Goal: Task Accomplishment & Management: Manage account settings

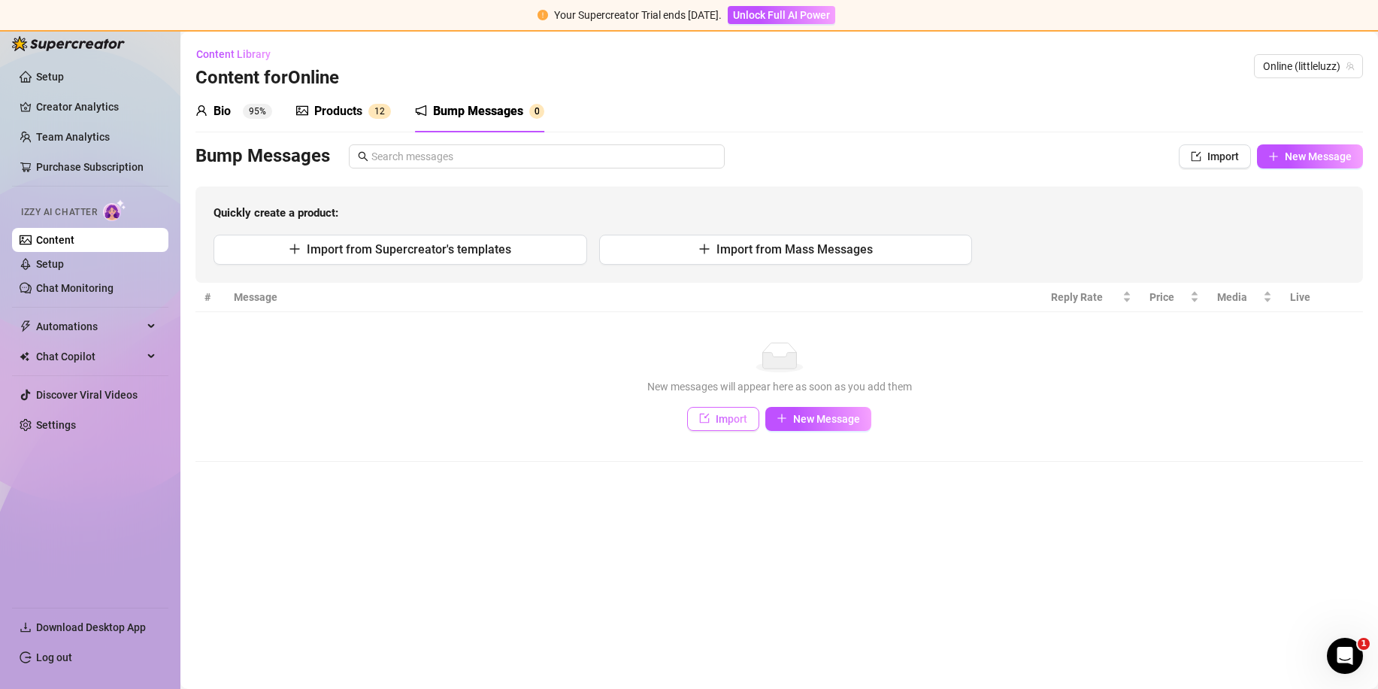
click at [732, 414] on span "Import" at bounding box center [732, 419] width 32 height 12
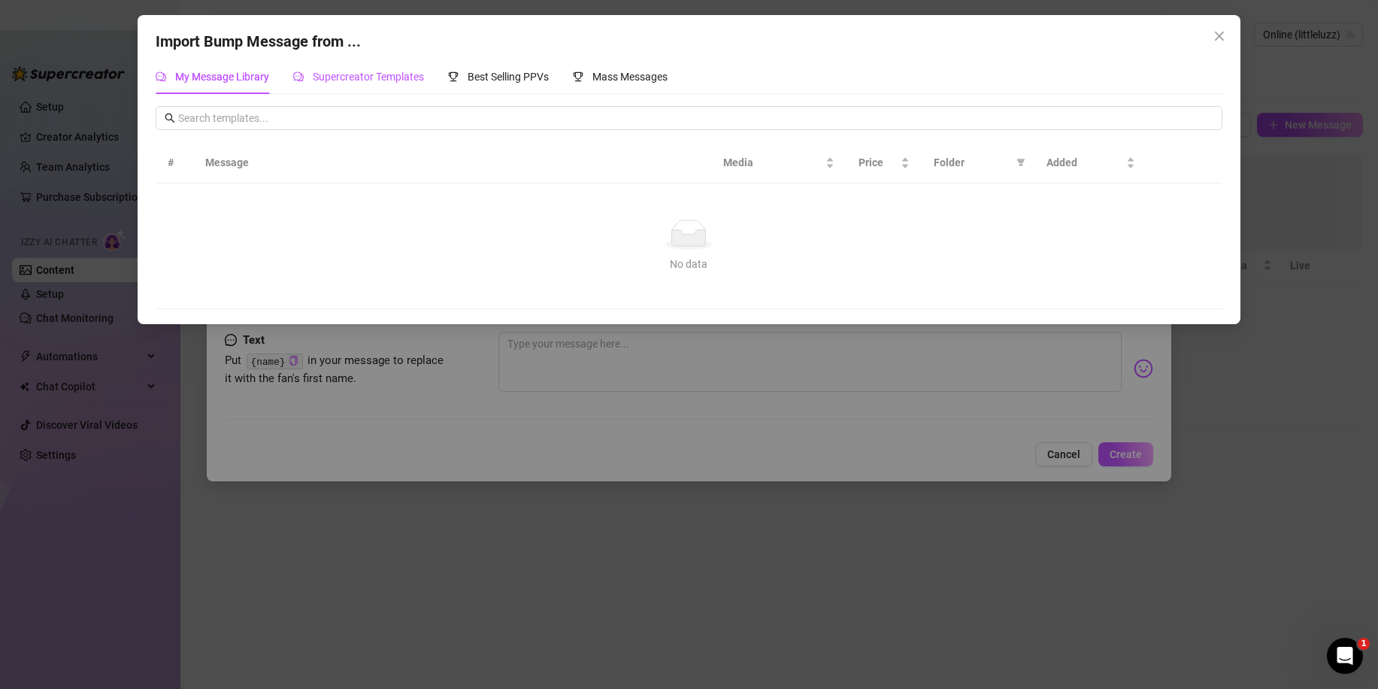
click at [410, 75] on span "Supercreator Templates" at bounding box center [368, 77] width 111 height 12
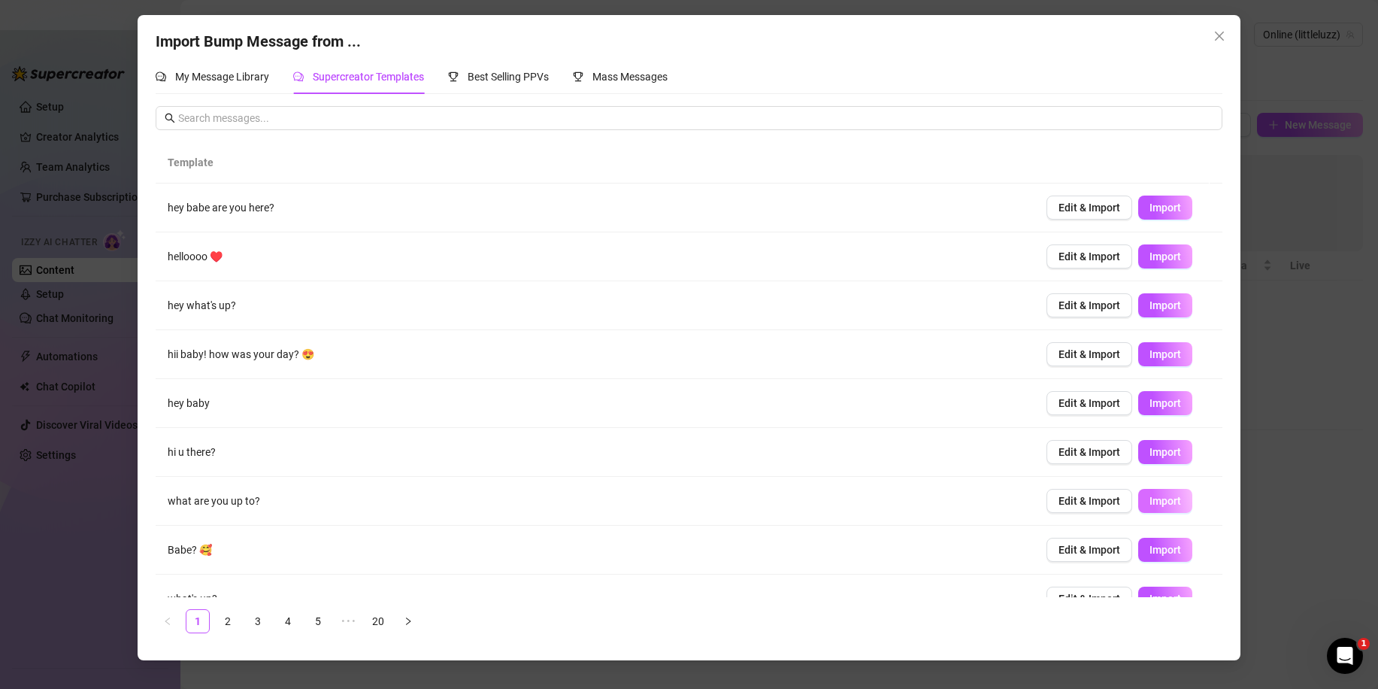
click at [1150, 505] on span "Import" at bounding box center [1166, 501] width 32 height 12
type textarea "what are you up to?"
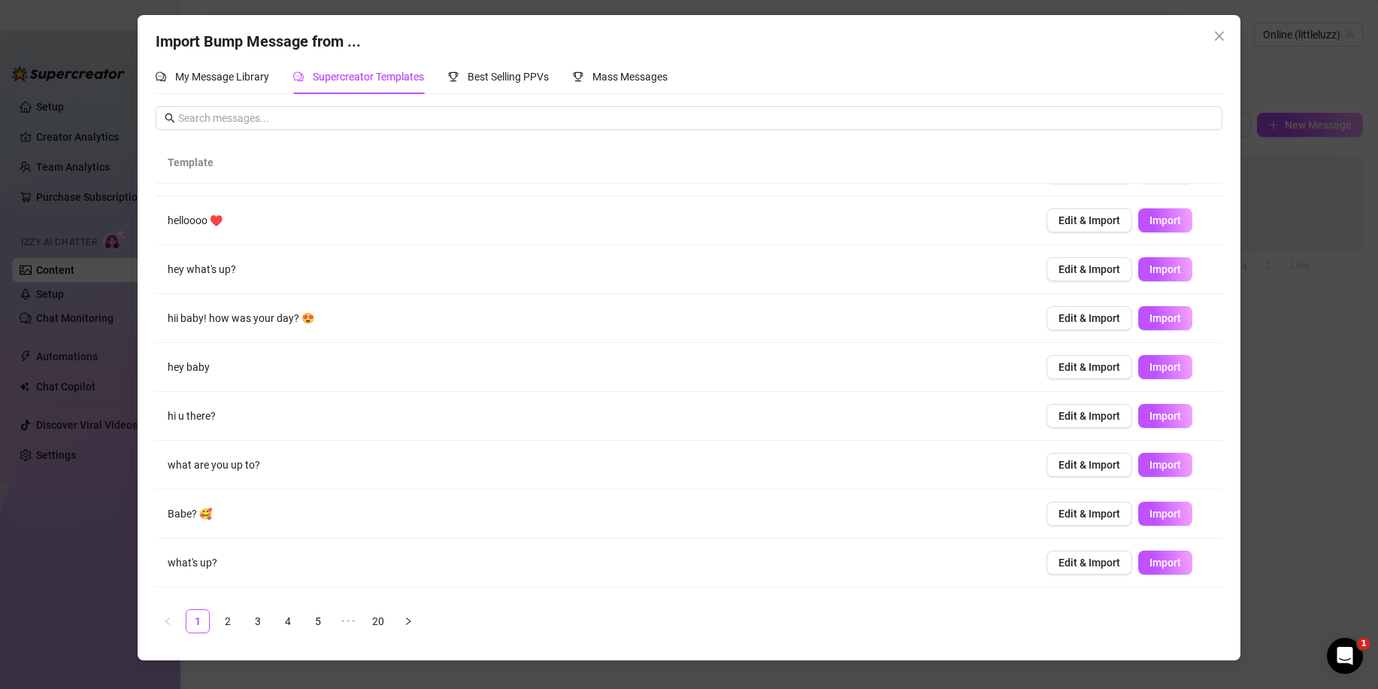
scroll to position [75, 0]
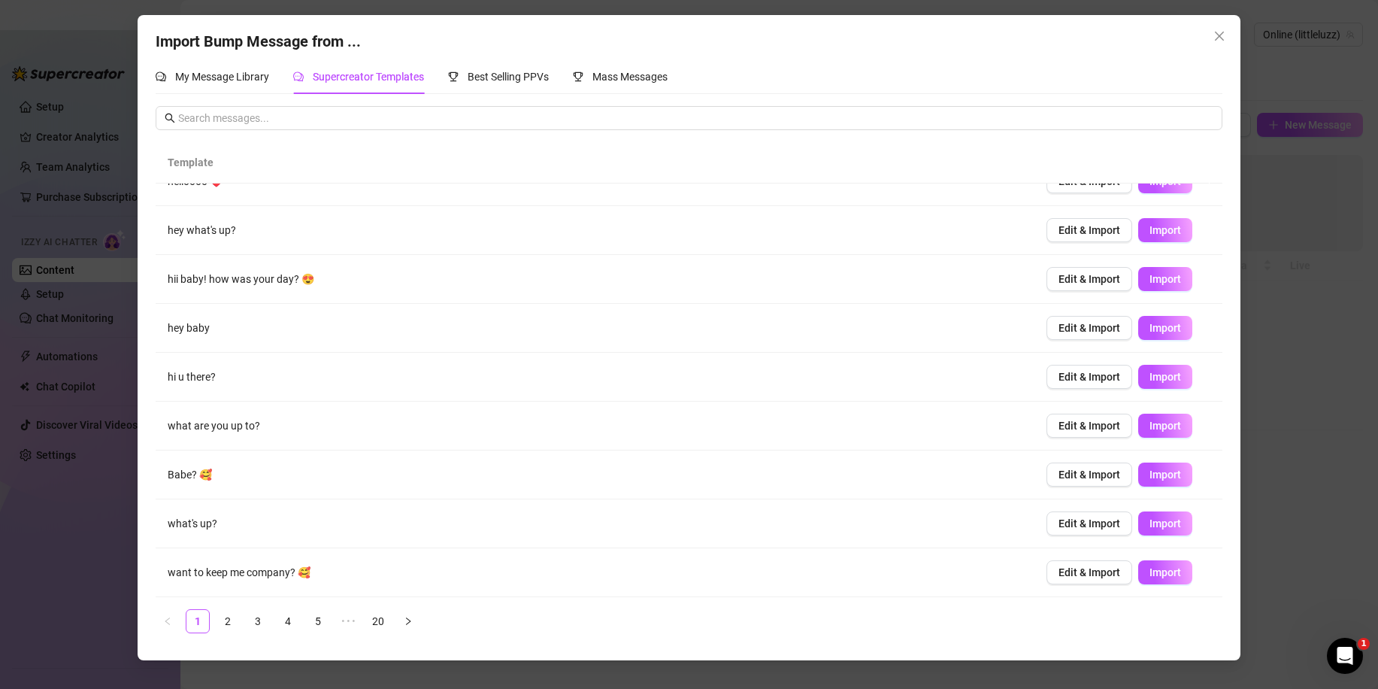
click at [1298, 565] on div "Import Bump Message from ... My Message Library Supercreator Templates Best Sel…" at bounding box center [689, 344] width 1378 height 689
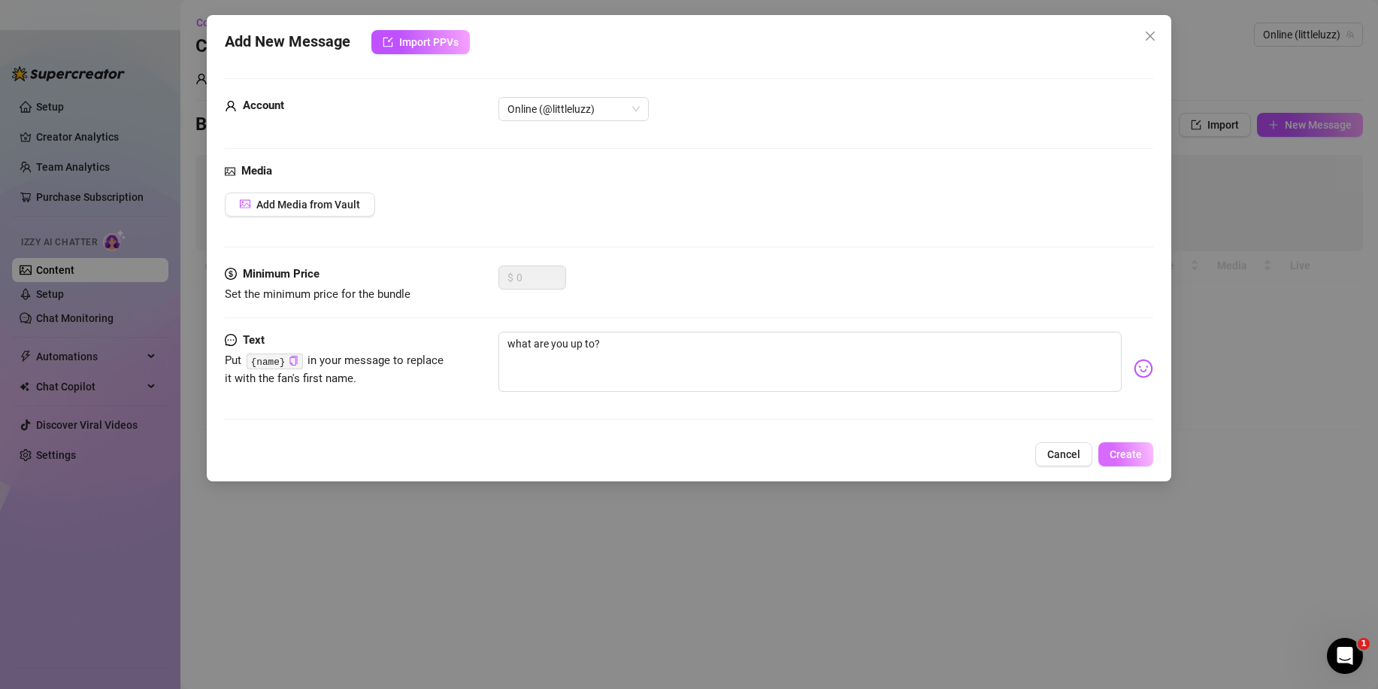
click at [1136, 456] on span "Create" at bounding box center [1126, 454] width 32 height 12
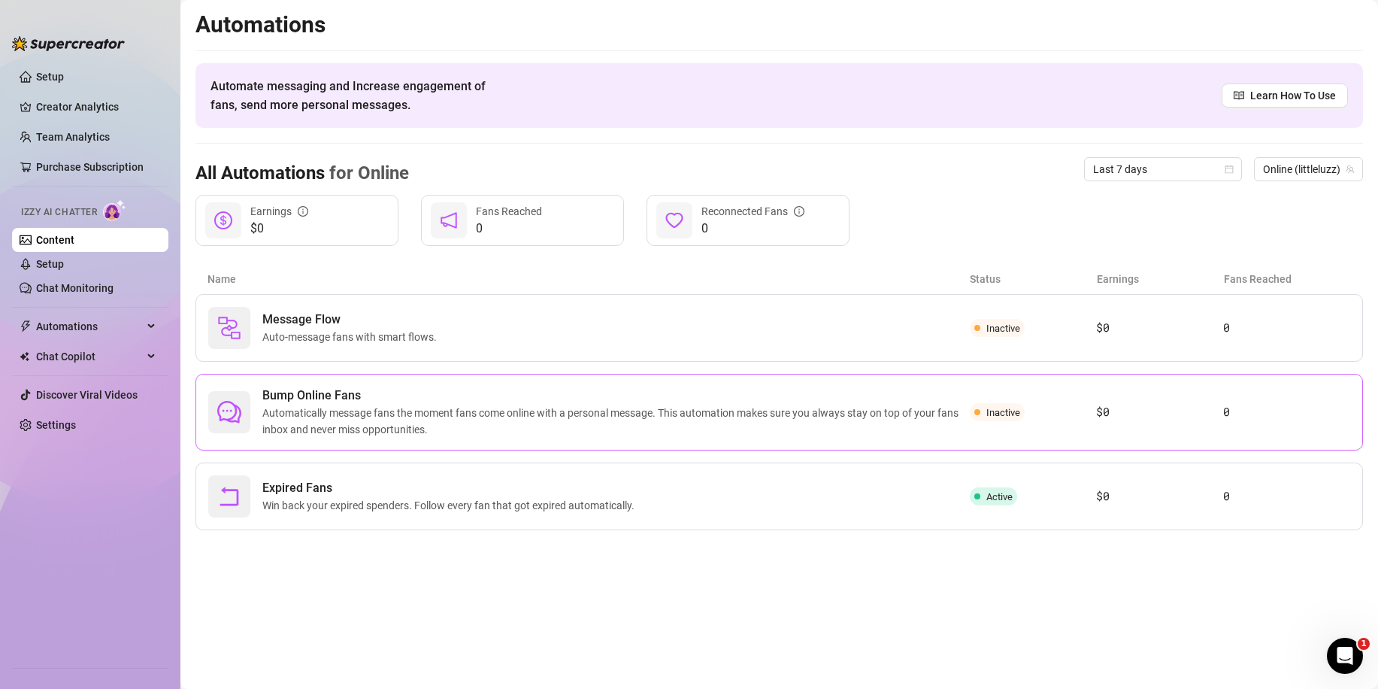
click at [613, 428] on span "Automatically message fans the moment fans come online with a personal message.…" at bounding box center [616, 421] width 708 height 33
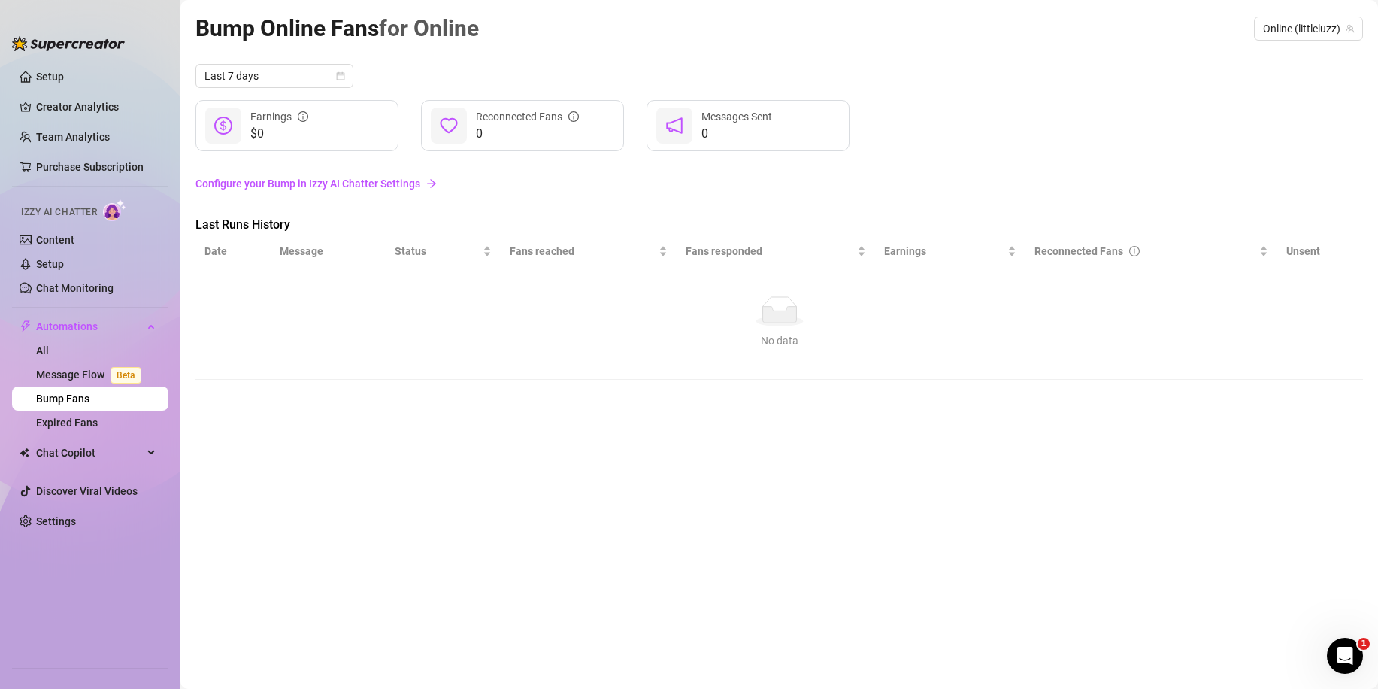
click at [391, 186] on link "Configure your Bump in Izzy AI Chatter Settings" at bounding box center [779, 183] width 1168 height 17
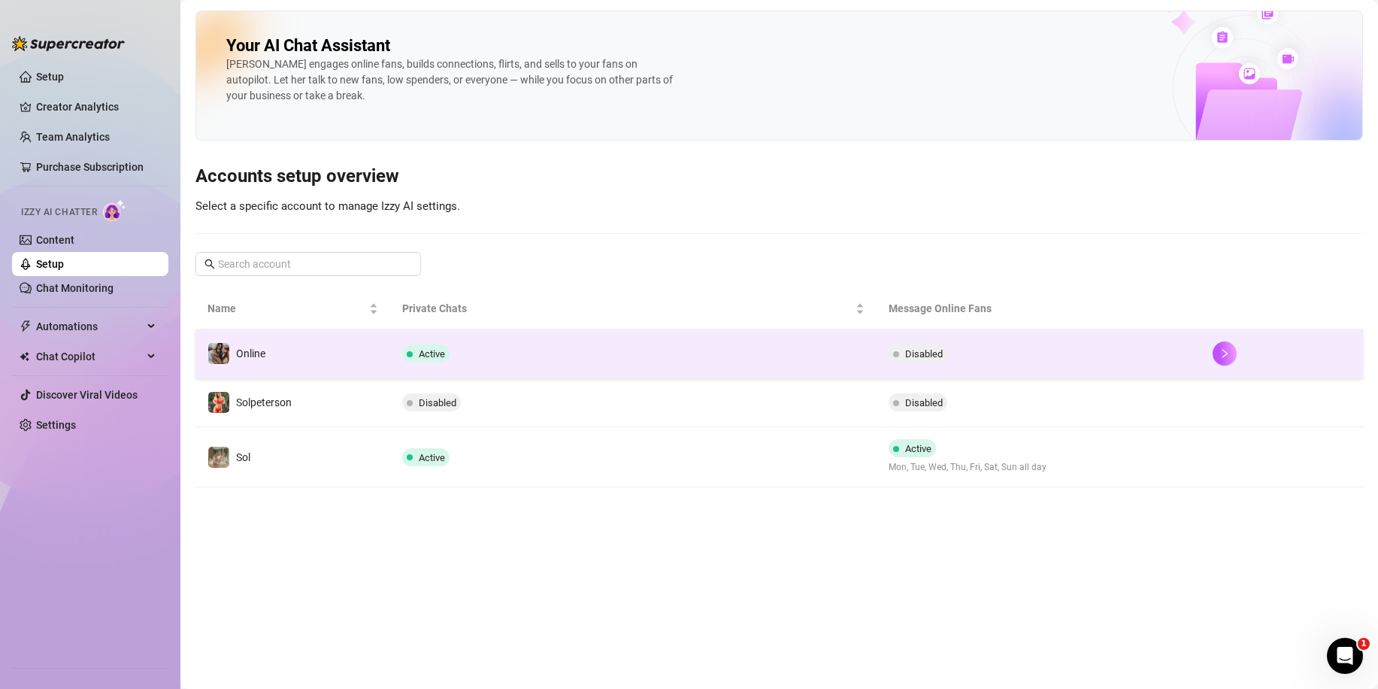
click at [866, 360] on td "Active" at bounding box center [633, 353] width 486 height 49
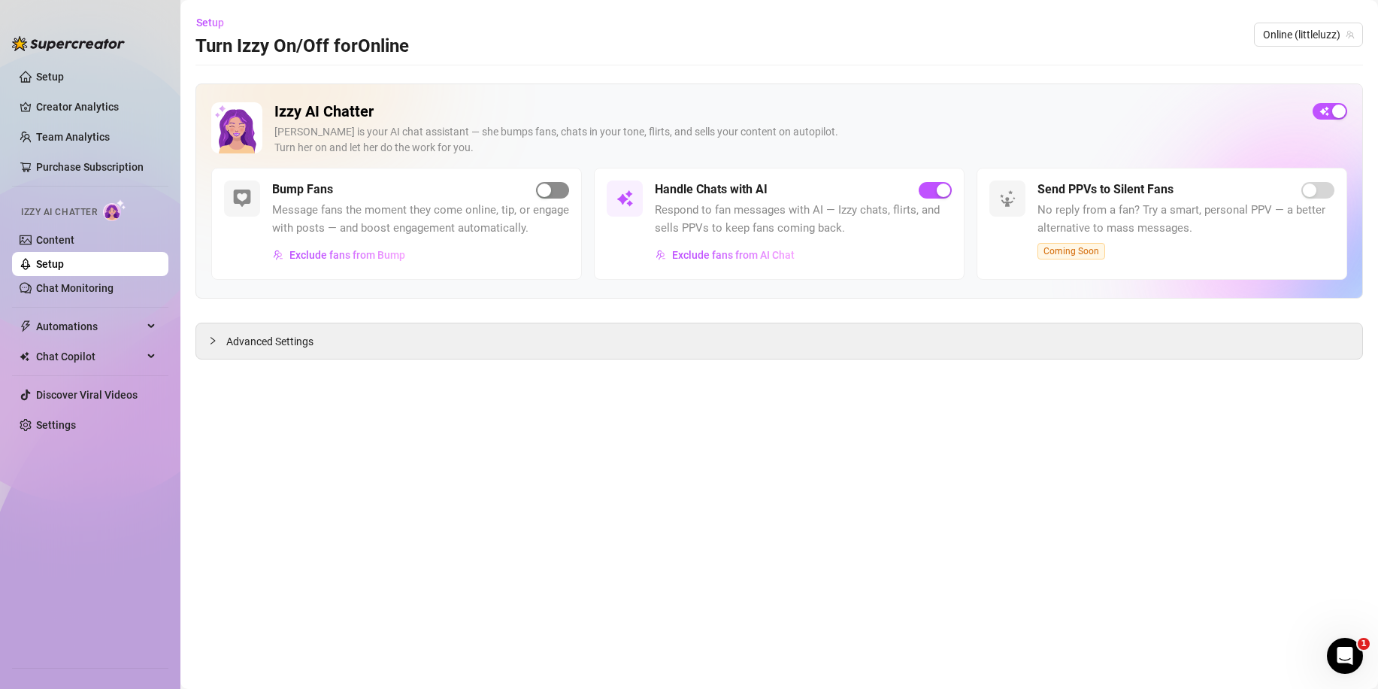
click at [557, 192] on span "button" at bounding box center [552, 190] width 33 height 17
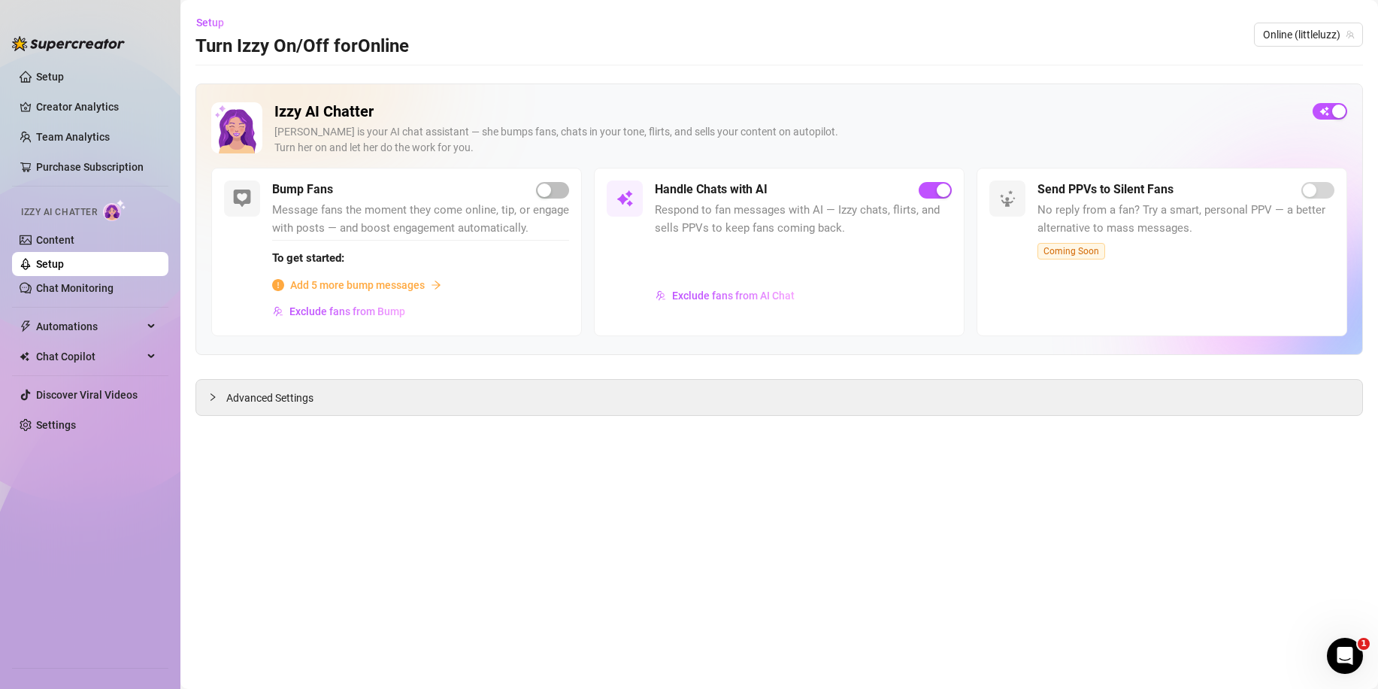
click at [417, 275] on div "To get started: Add 5 more bump messages" at bounding box center [420, 266] width 297 height 53
click at [414, 280] on span "Add 5 more bump messages" at bounding box center [357, 285] width 135 height 17
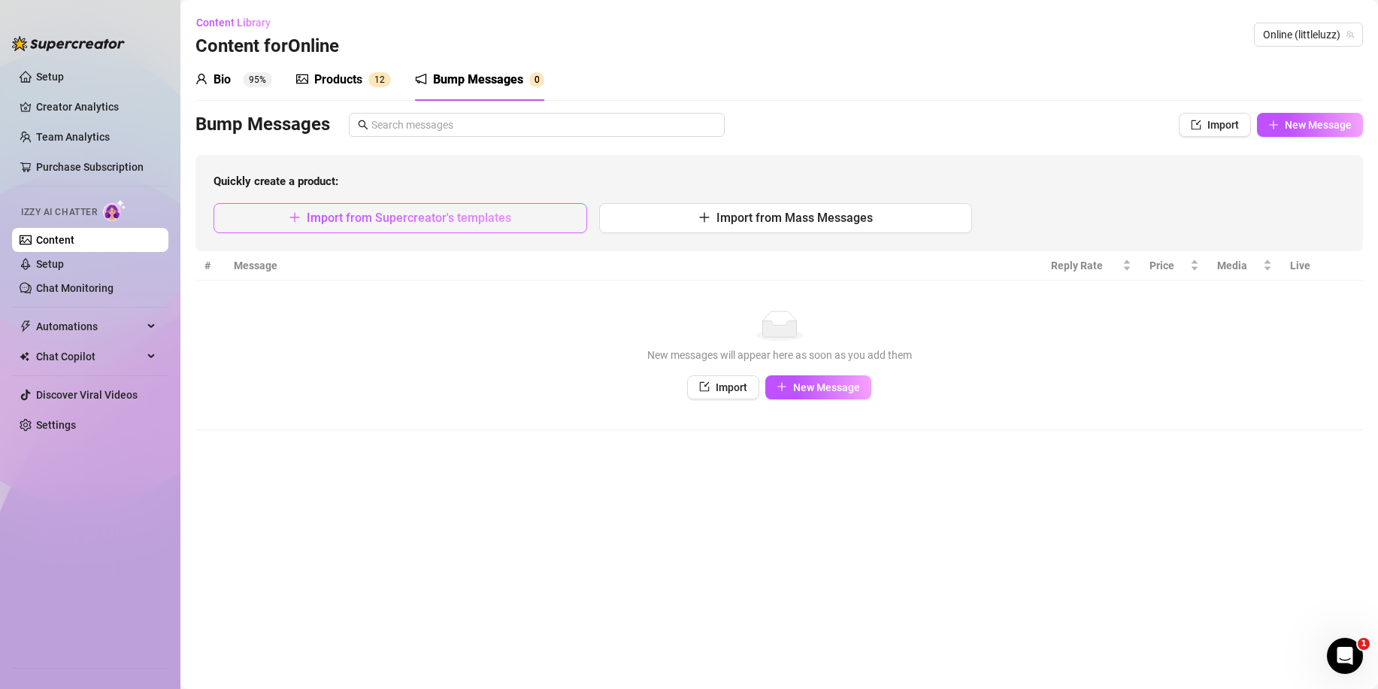
click at [450, 217] on span "Import from Supercreator's templates" at bounding box center [409, 218] width 205 height 14
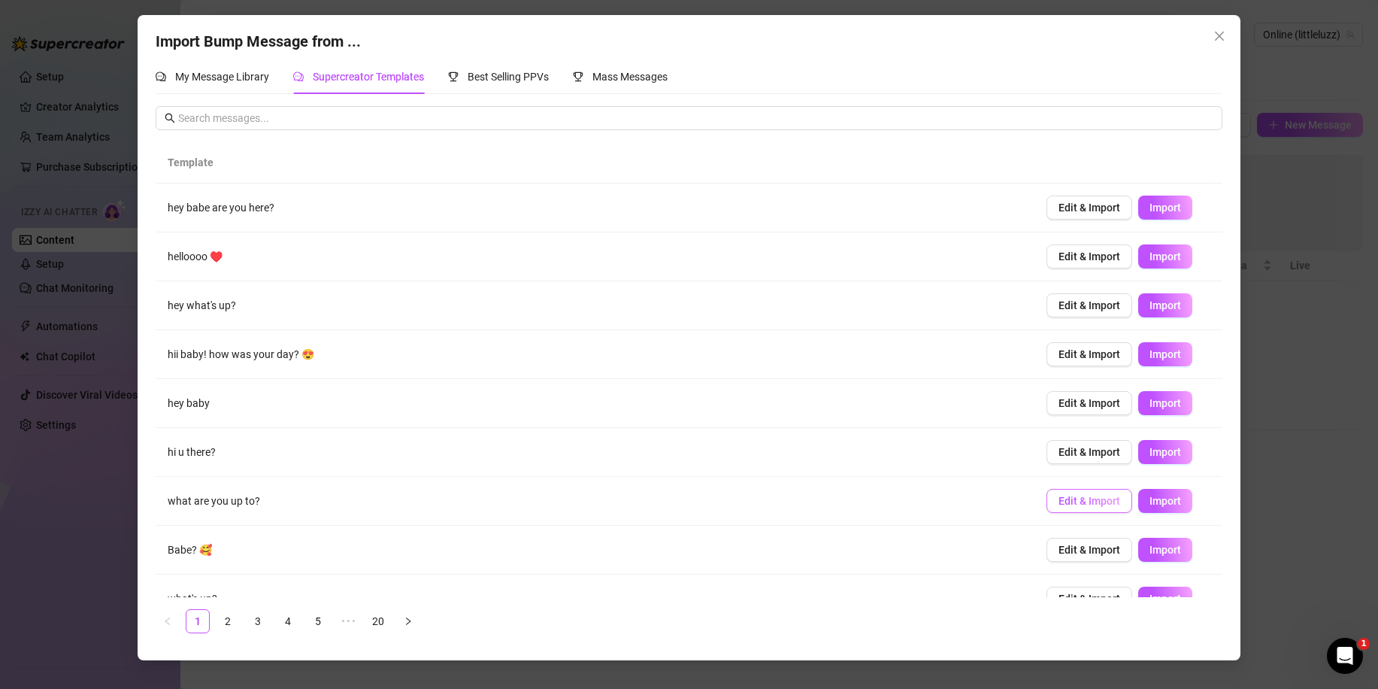
click at [1093, 505] on span "Edit & Import" at bounding box center [1090, 501] width 62 height 12
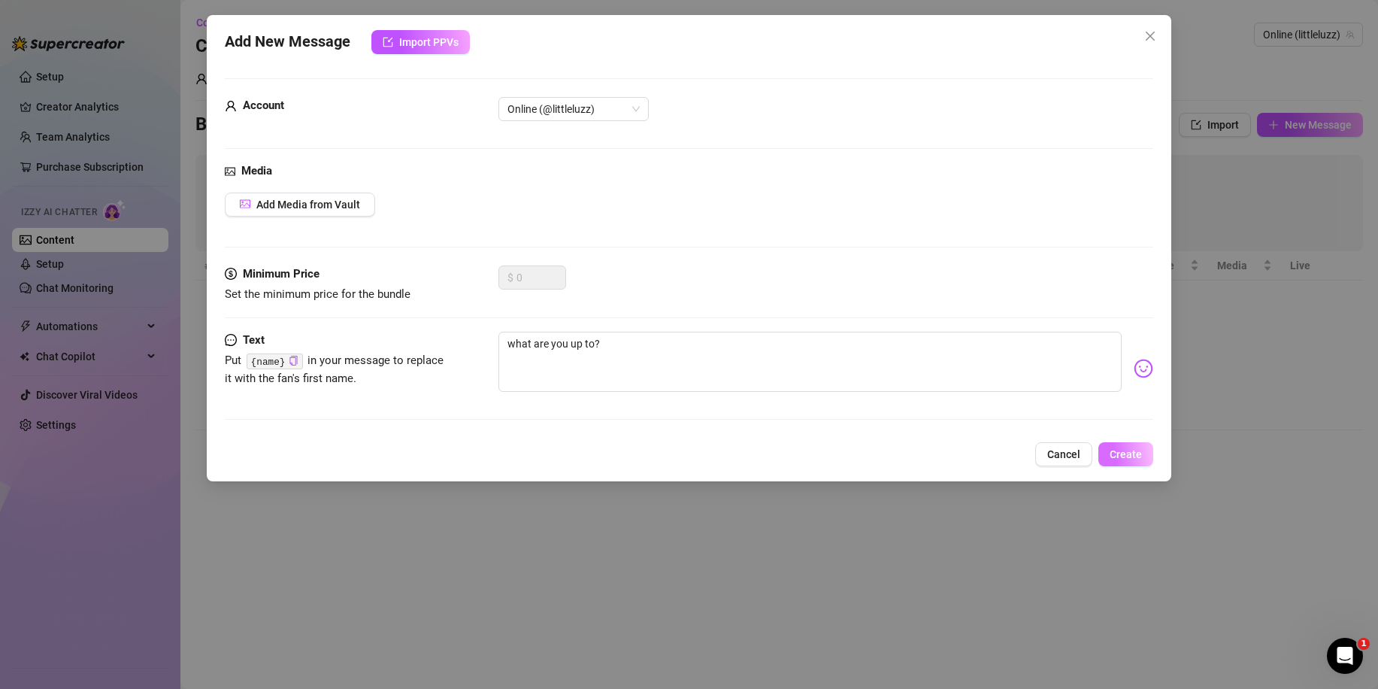
click at [1113, 450] on span "Create" at bounding box center [1126, 454] width 32 height 12
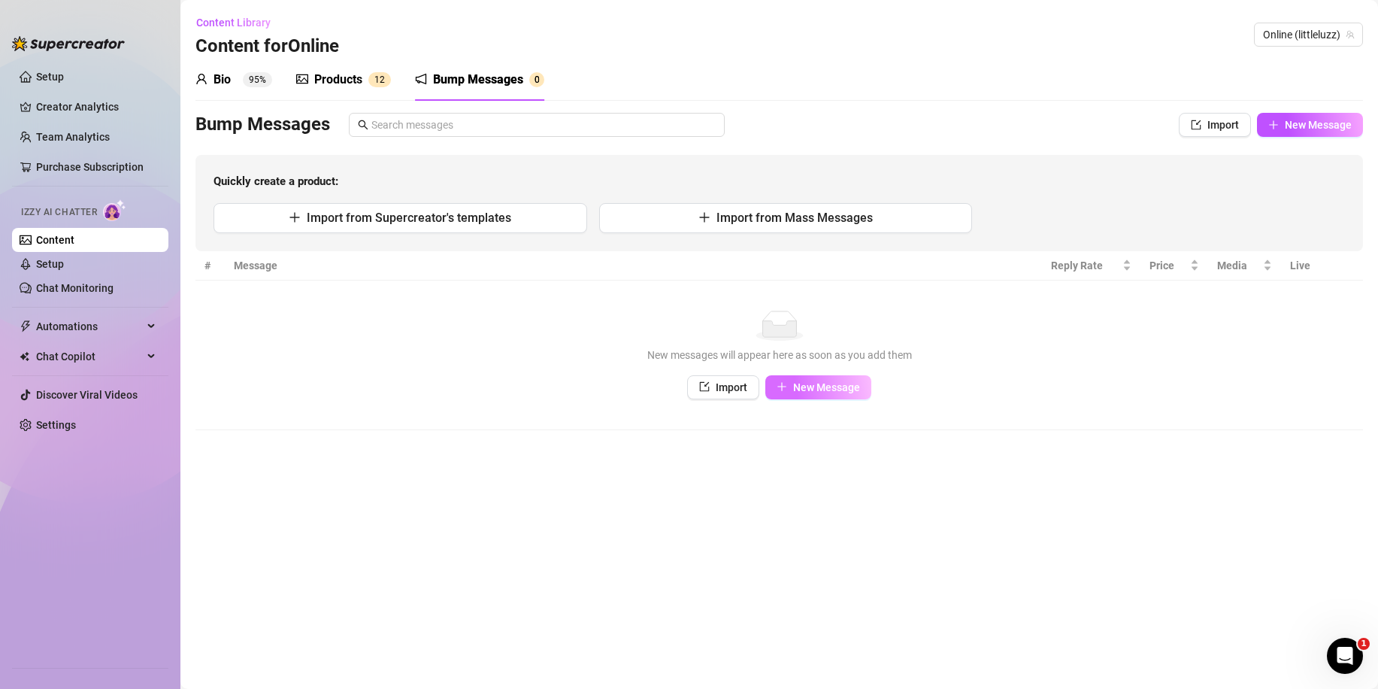
click at [838, 393] on span "New Message" at bounding box center [826, 387] width 67 height 12
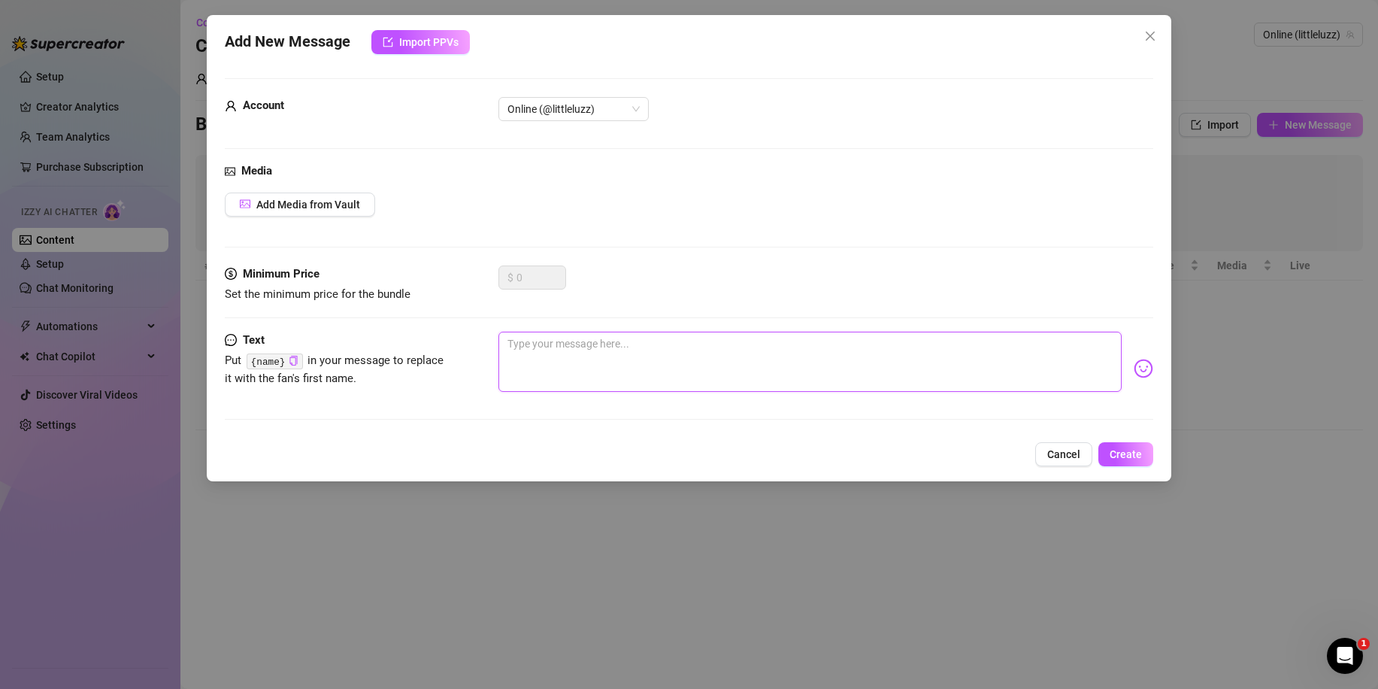
click at [688, 342] on textarea at bounding box center [810, 362] width 623 height 60
type textarea "y"
type textarea "yo"
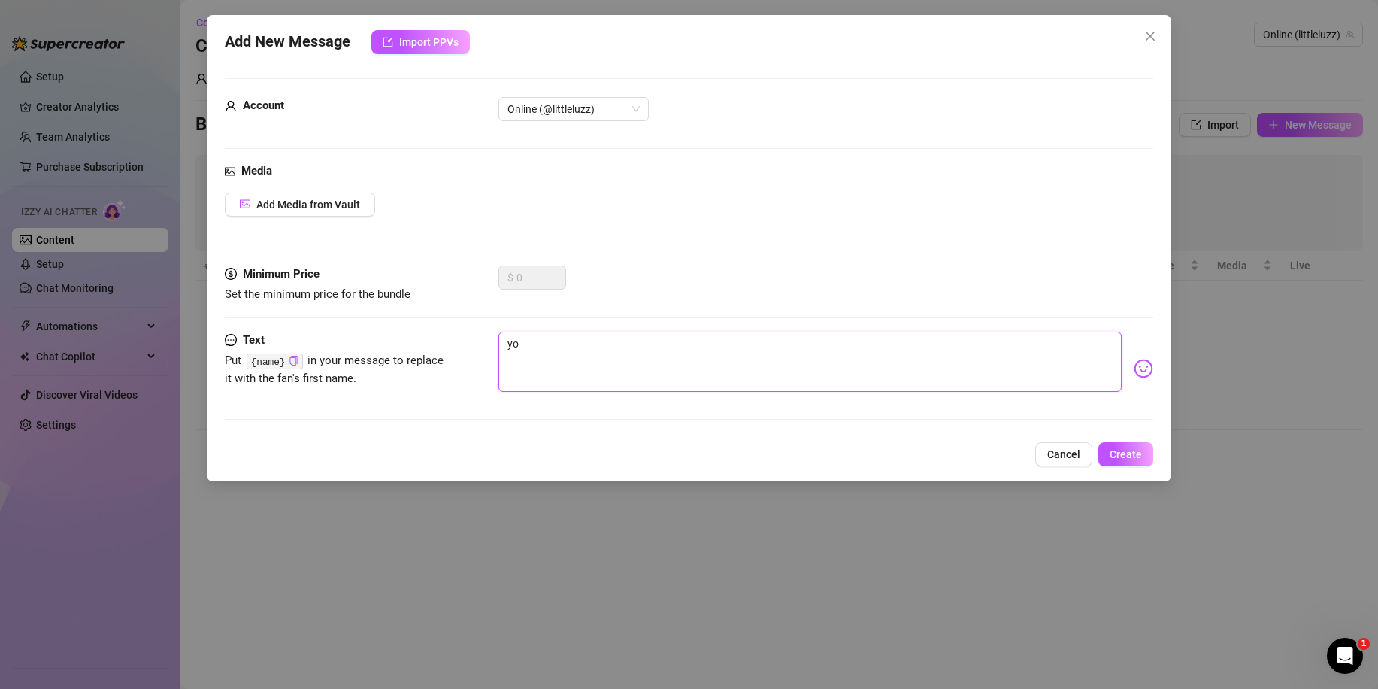
type textarea "you"
type textarea "yout"
type textarea "you"
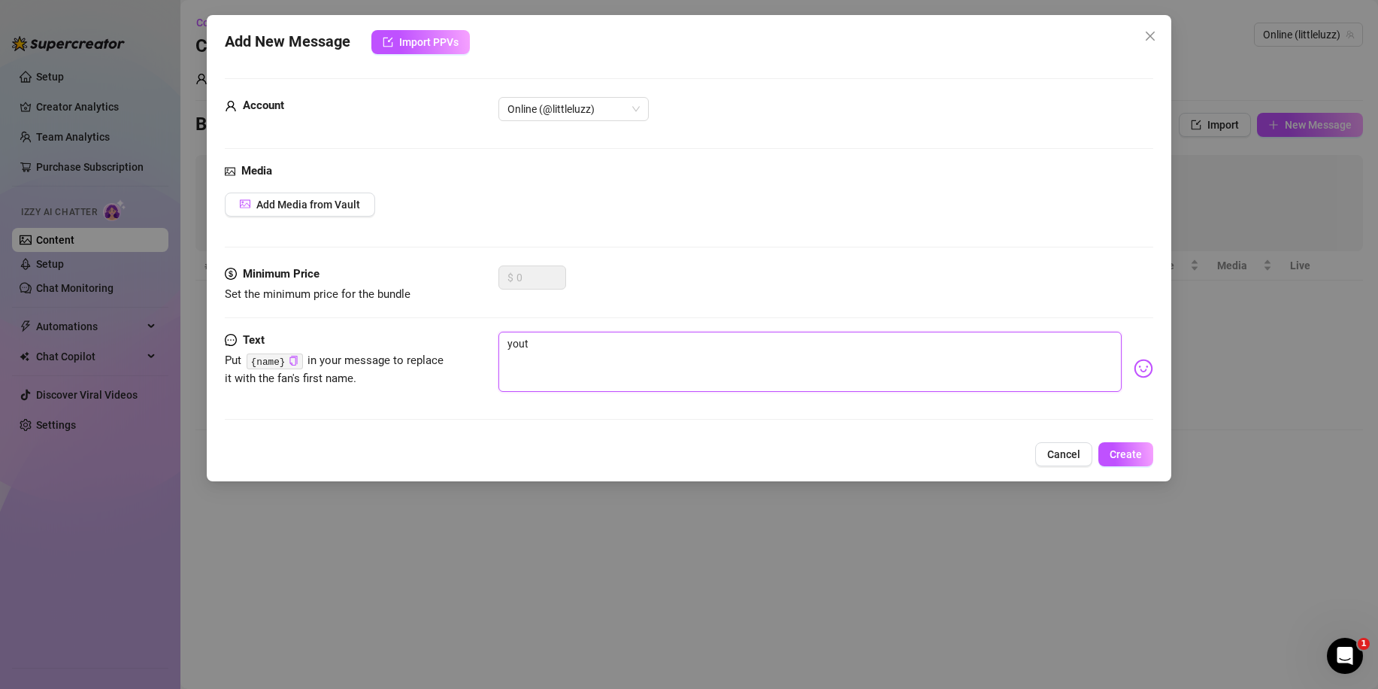
type textarea "you"
type textarea "you t"
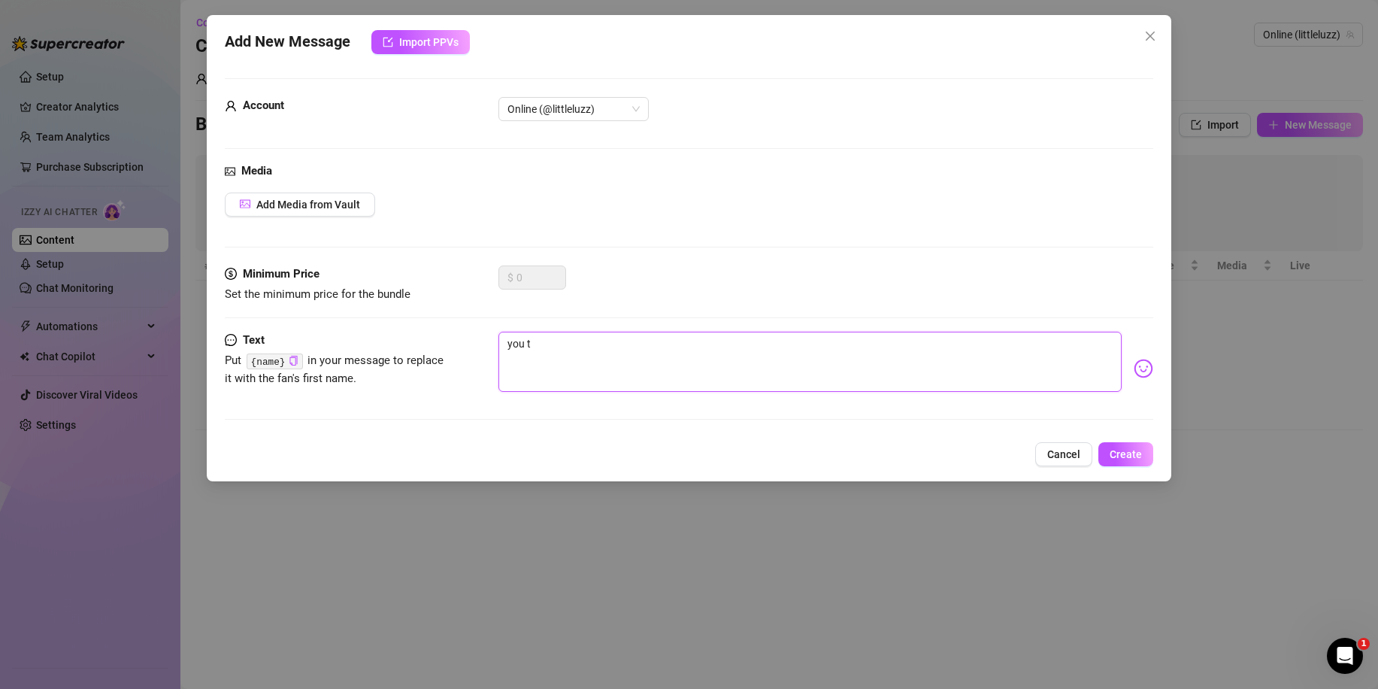
type textarea "you th"
type textarea "you the"
type textarea "you ther"
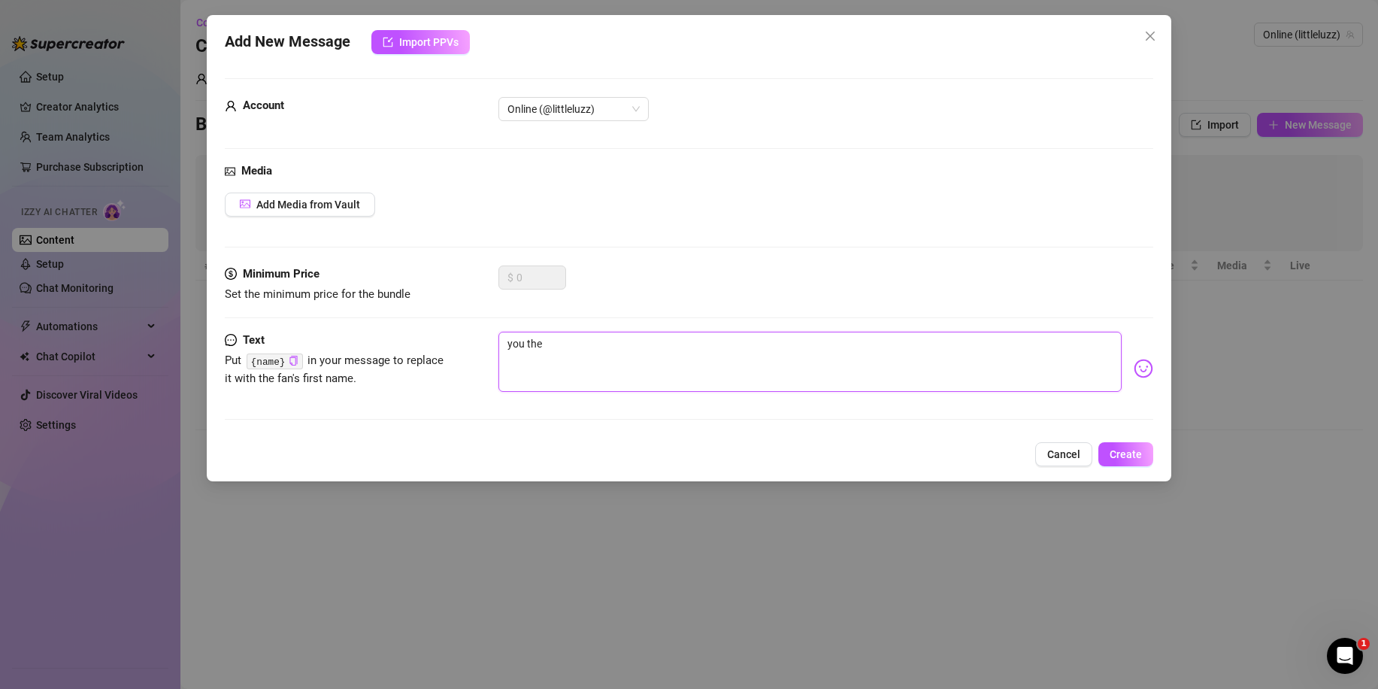
type textarea "you ther"
type textarea "you there"
type textarea "you there?"
click at [617, 109] on span "Online (@littleluzz)" at bounding box center [574, 109] width 132 height 23
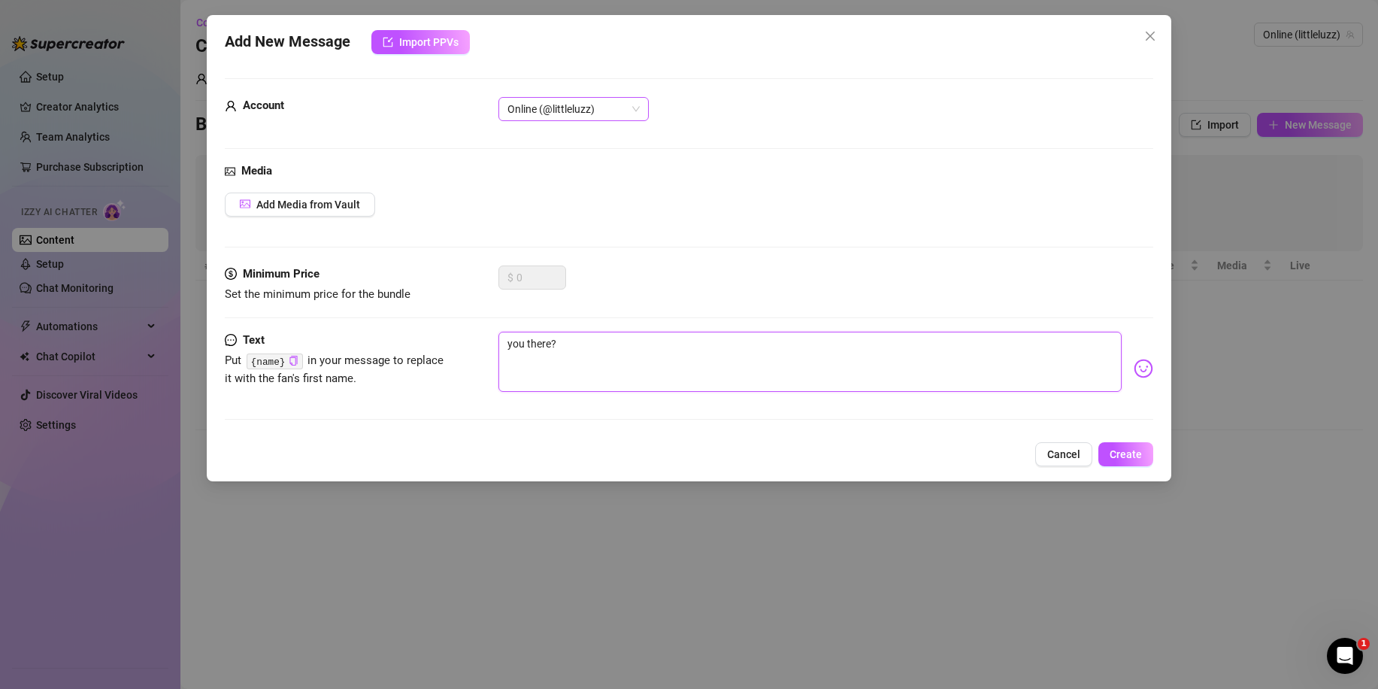
type textarea "you there?"
click at [617, 109] on span "Online (@littleluzz)" at bounding box center [574, 109] width 132 height 23
click at [877, 257] on div "Media Add Media from Vault" at bounding box center [689, 213] width 929 height 103
click at [1118, 452] on span "Create" at bounding box center [1126, 454] width 32 height 12
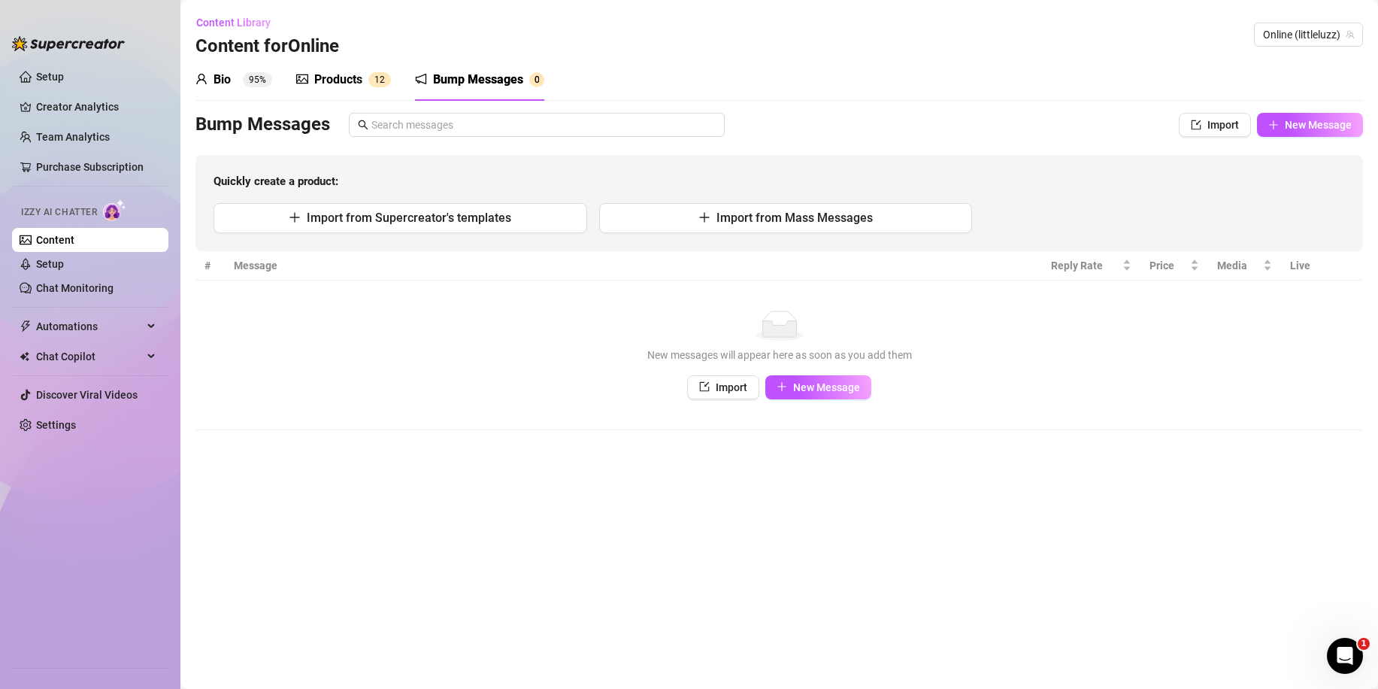
click at [268, 86] on sup "95%" at bounding box center [257, 79] width 29 height 15
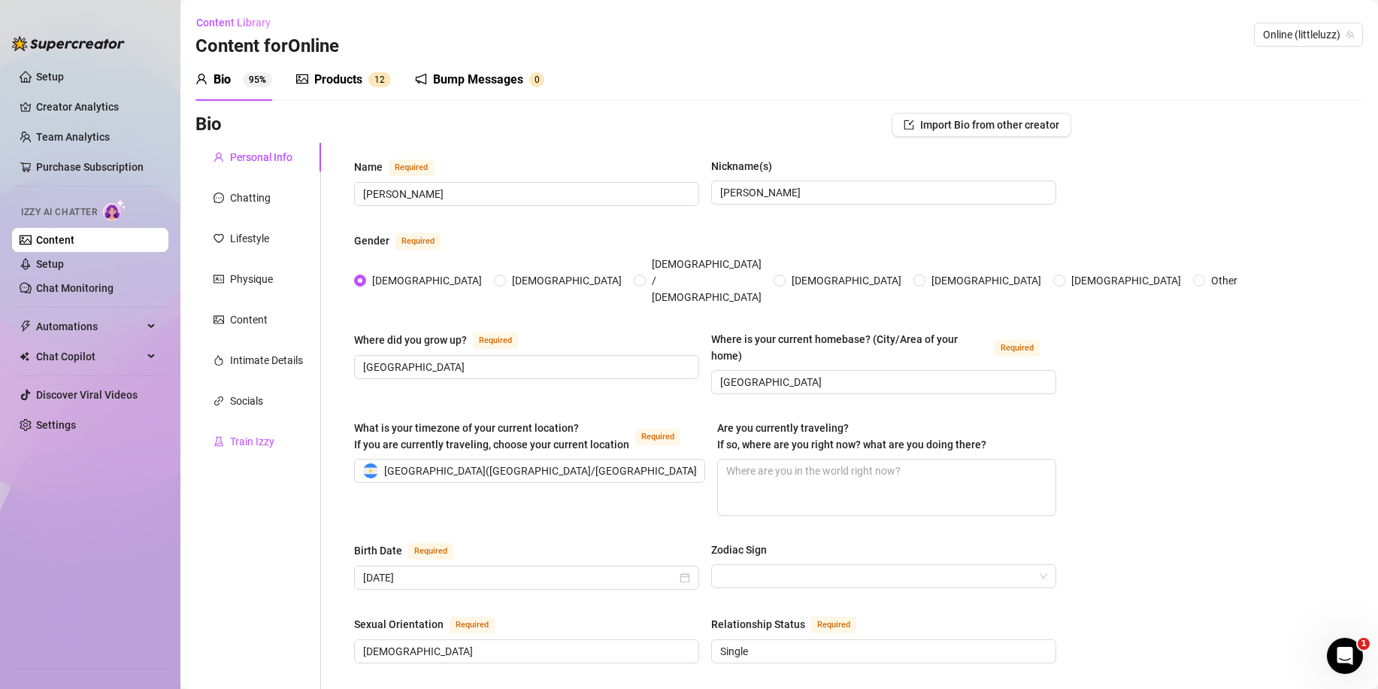
click at [267, 441] on div "Train Izzy" at bounding box center [252, 441] width 44 height 17
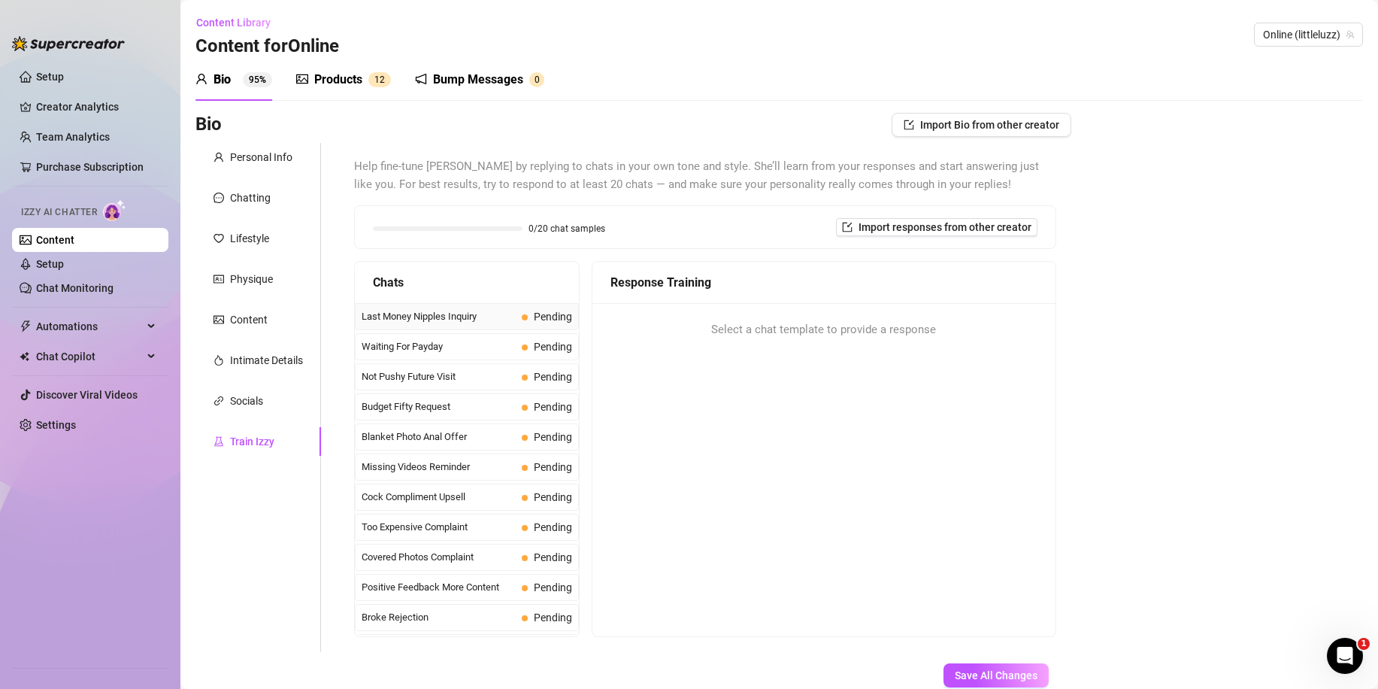
click at [426, 316] on span "Last Money Nipples Inquiry" at bounding box center [439, 316] width 154 height 15
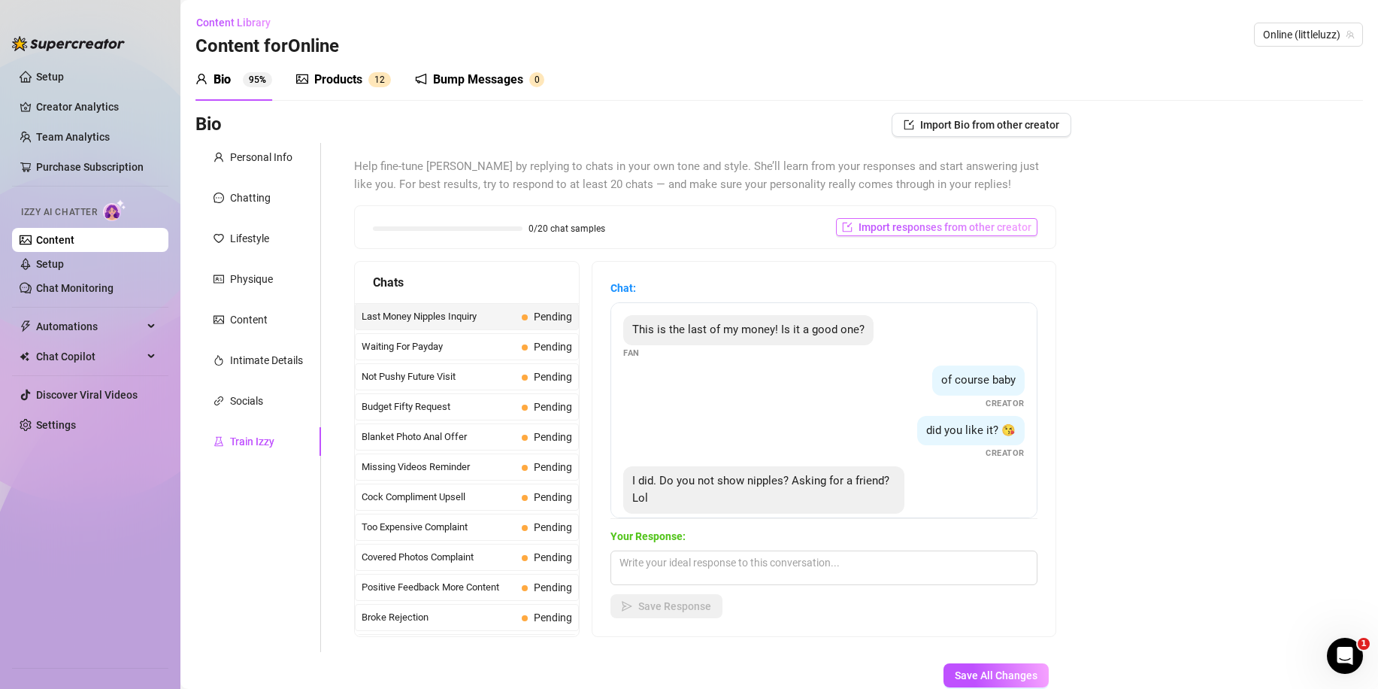
click at [866, 223] on span "Import responses from other creator" at bounding box center [945, 227] width 173 height 12
click at [901, 261] on input "search" at bounding box center [921, 266] width 119 height 23
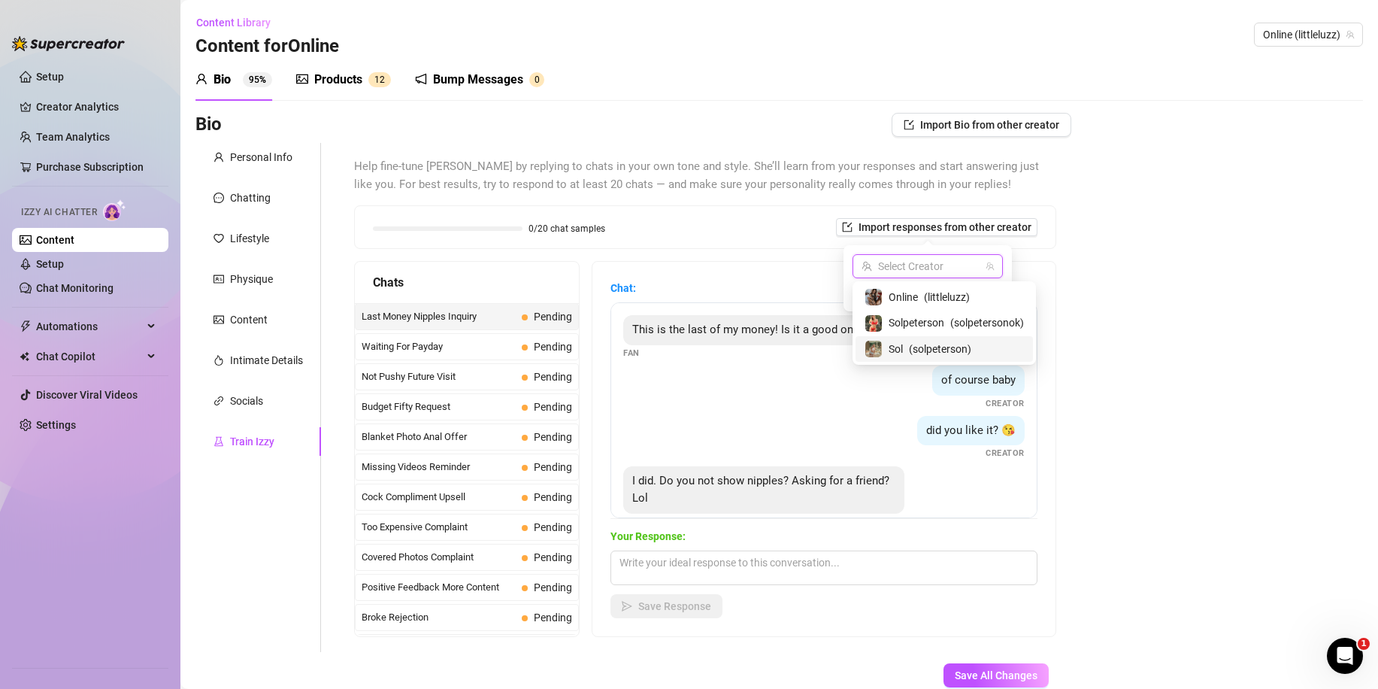
click at [907, 348] on div "Sol ( solpeterson )" at bounding box center [944, 349] width 159 height 18
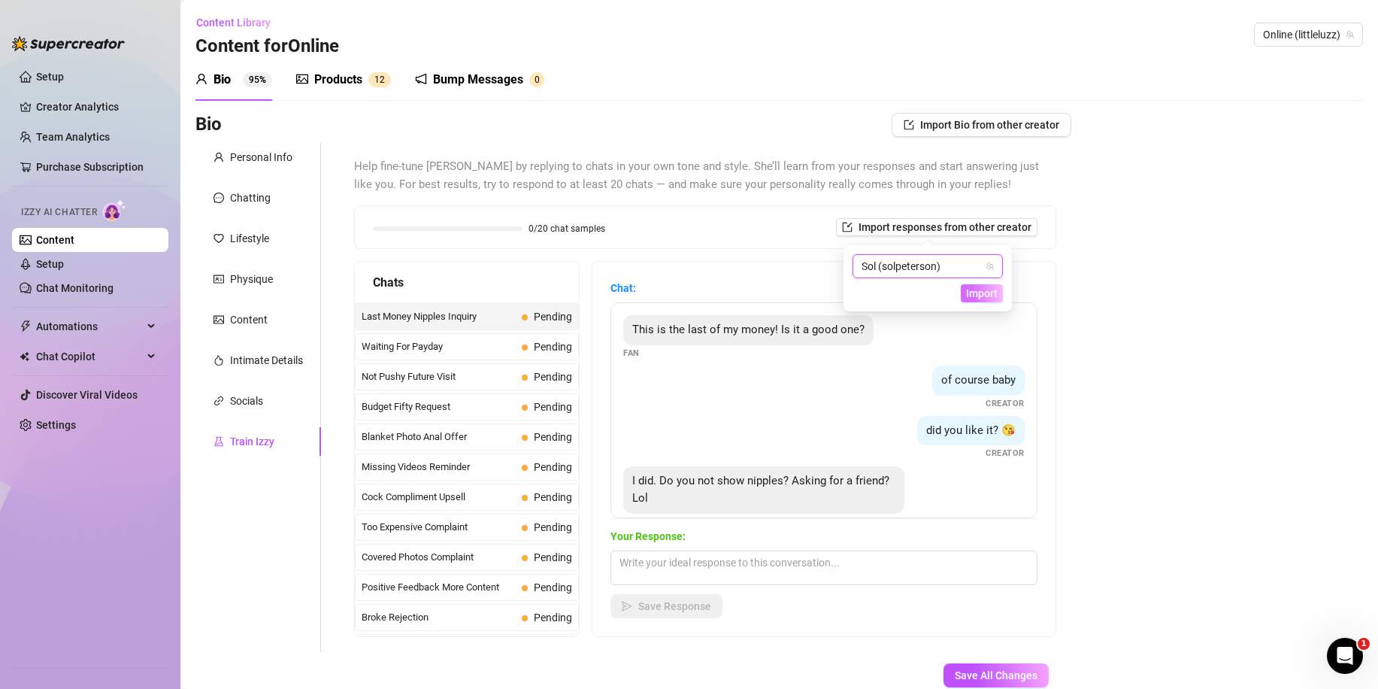
click at [980, 296] on span "Import" at bounding box center [982, 293] width 32 height 12
click at [841, 404] on div "of course baby Creator" at bounding box center [824, 387] width 402 height 44
click at [706, 544] on span "Your Response:" at bounding box center [824, 536] width 427 height 17
click at [702, 562] on textarea at bounding box center [824, 567] width 427 height 35
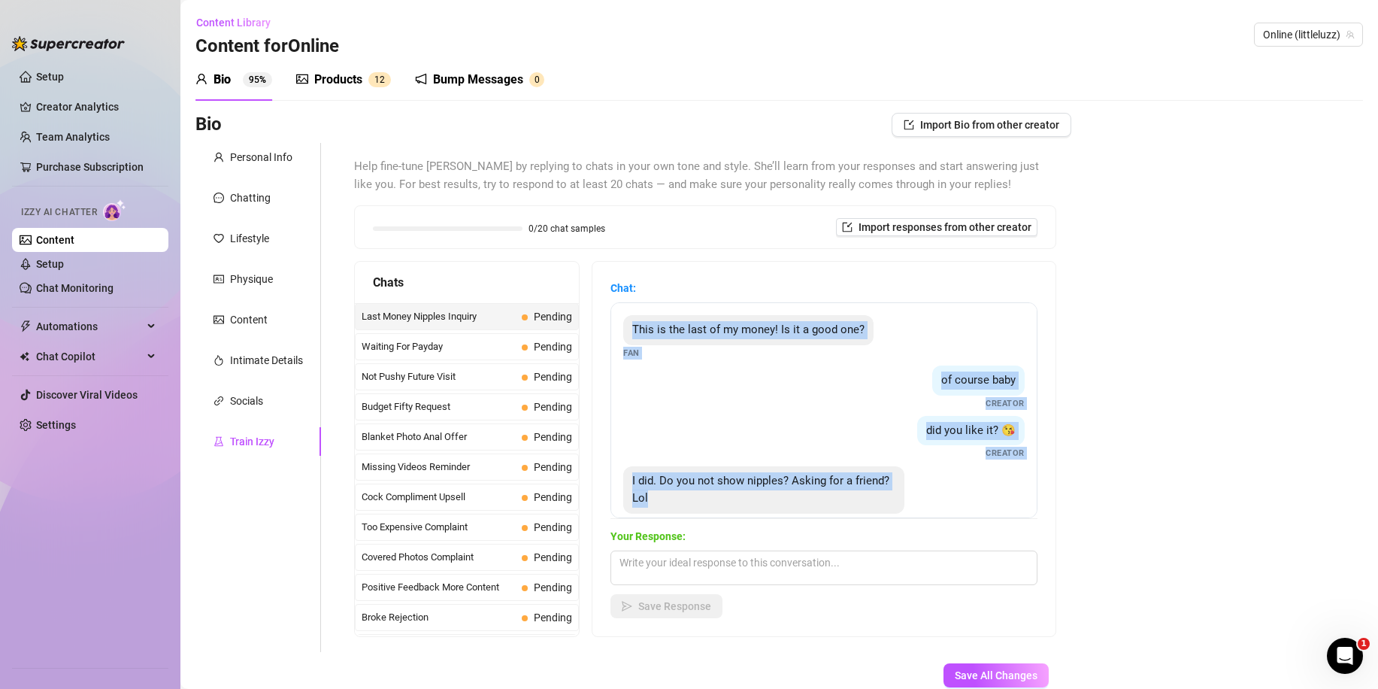
drag, startPoint x: 943, startPoint y: 495, endPoint x: 631, endPoint y: 338, distance: 349.7
click at [631, 338] on div "This is the last of my money! Is it a good one? Fan of course baby Creator did …" at bounding box center [824, 410] width 427 height 216
copy div "This is the last of my money! Is it a good one? Fan of course baby Creator did …"
click at [65, 429] on link "Settings" at bounding box center [56, 425] width 40 height 12
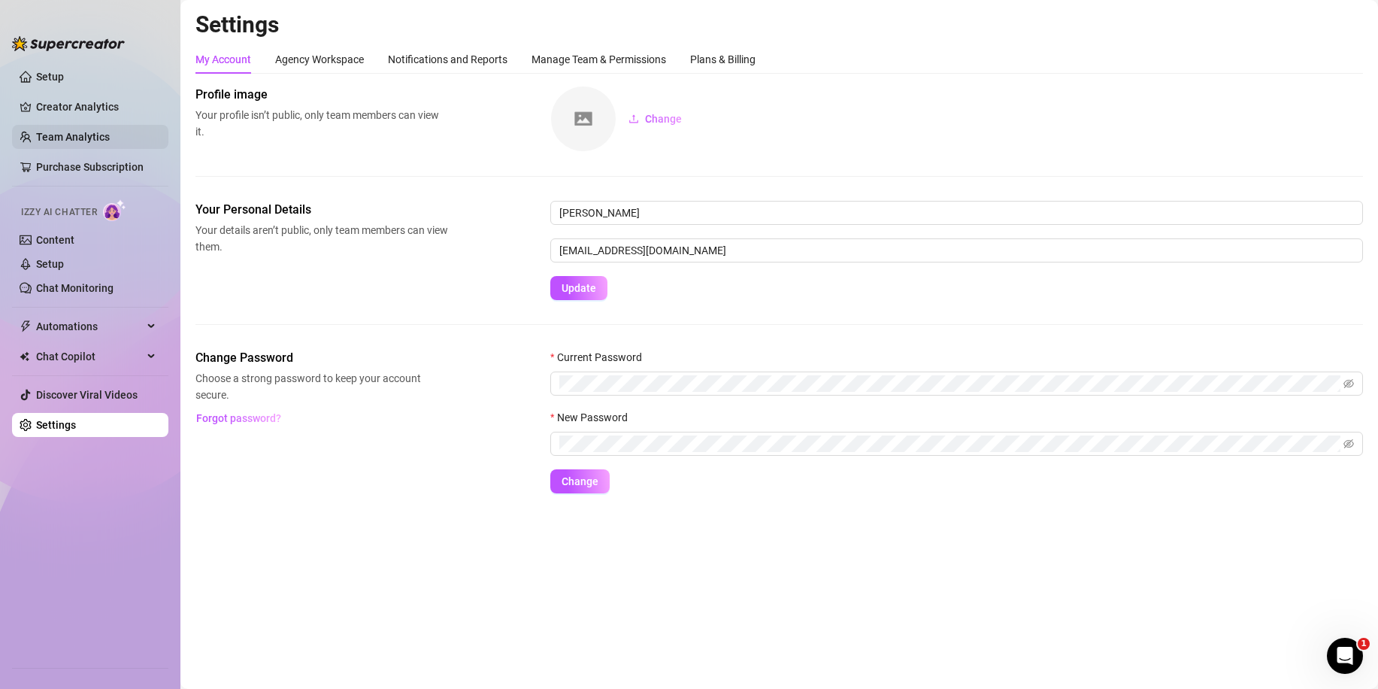
click at [56, 138] on link "Team Analytics" at bounding box center [73, 137] width 74 height 12
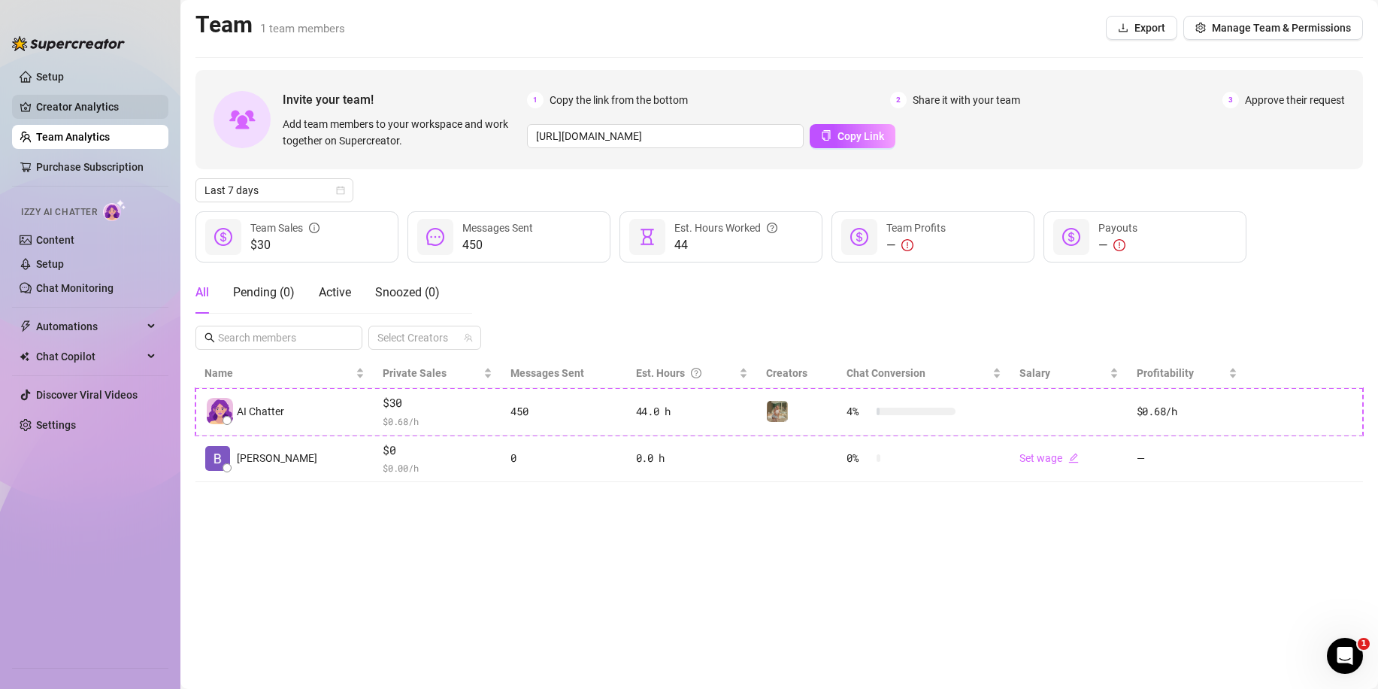
click at [72, 101] on link "Creator Analytics" at bounding box center [96, 107] width 120 height 24
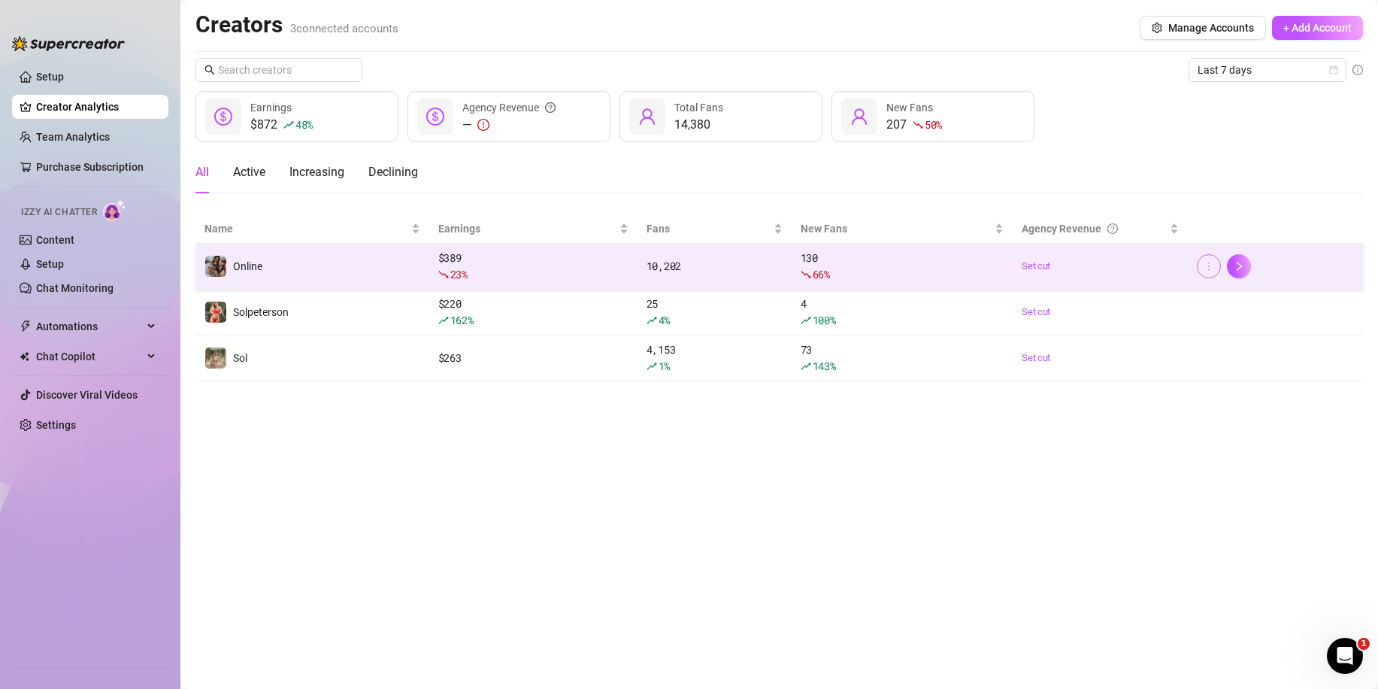
click at [1216, 263] on button "button" at bounding box center [1209, 266] width 24 height 24
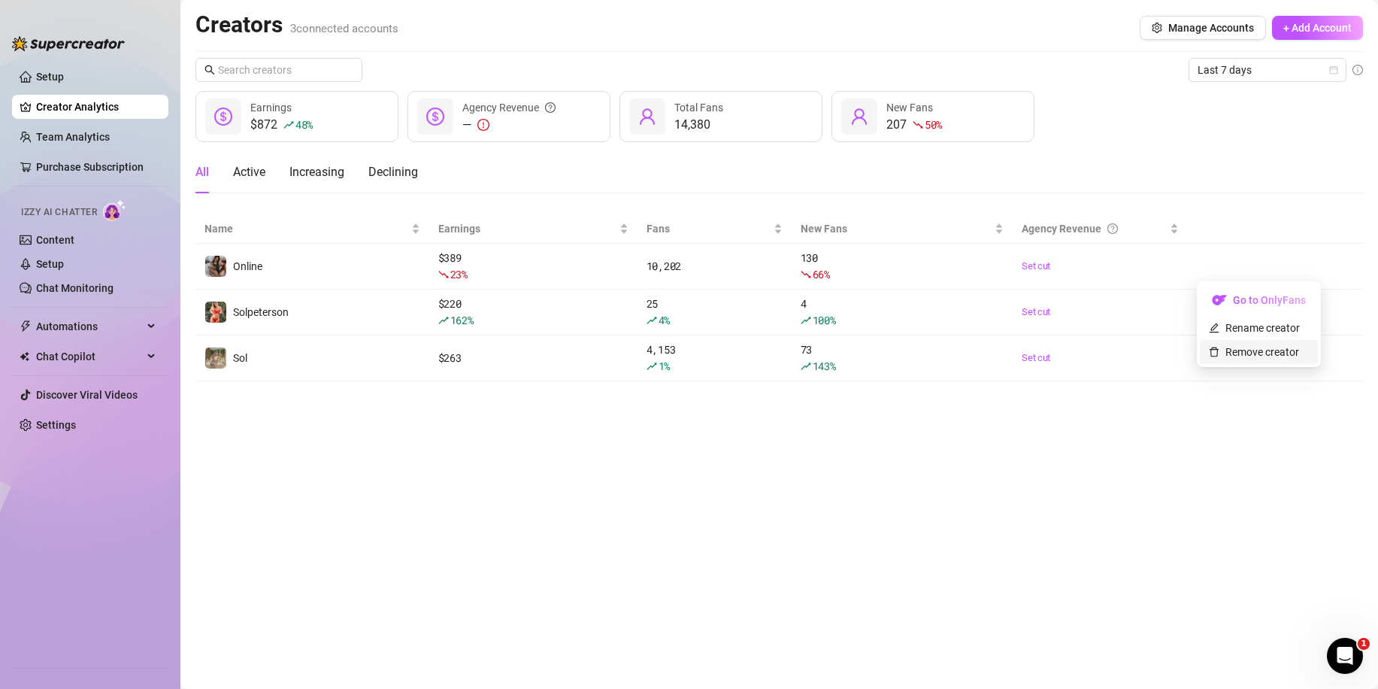
click at [1247, 355] on link "Remove creator" at bounding box center [1254, 352] width 90 height 12
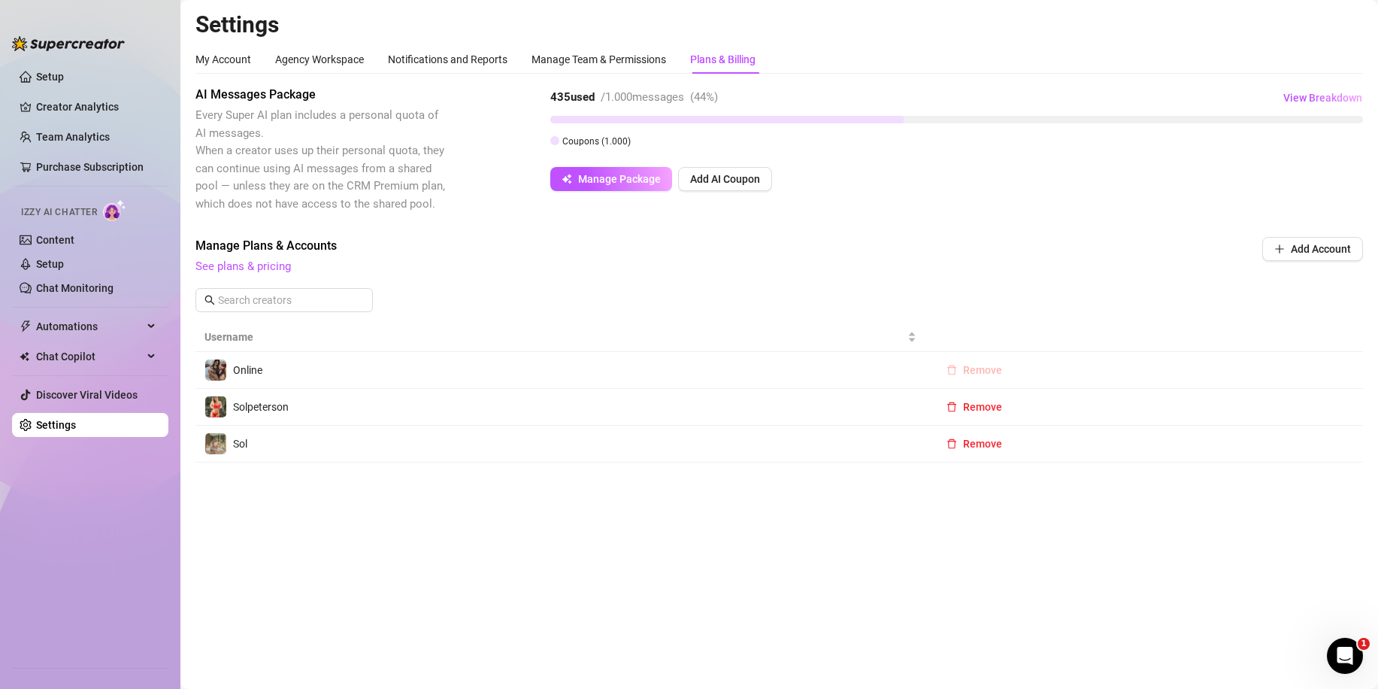
click at [972, 368] on span "Remove" at bounding box center [982, 370] width 39 height 12
click at [1075, 331] on span "OK" at bounding box center [1075, 331] width 14 height 12
drag, startPoint x: 714, startPoint y: 184, endPoint x: 747, endPoint y: 231, distance: 57.2
click at [747, 231] on div "AI Messages Package Every Super AI plan includes a personal quota of AI message…" at bounding box center [779, 256] width 1168 height 340
click at [746, 182] on span "Add AI Coupon" at bounding box center [725, 179] width 70 height 12
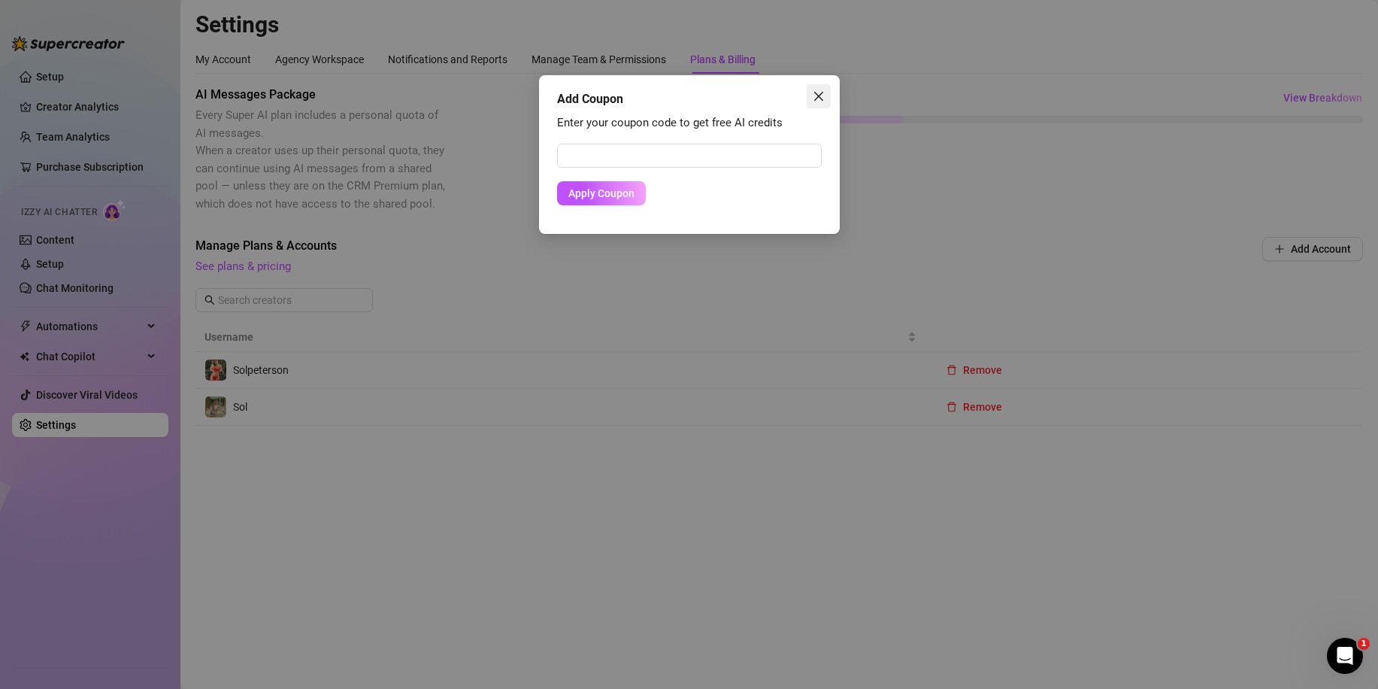
click at [820, 92] on icon "close" at bounding box center [819, 96] width 12 height 12
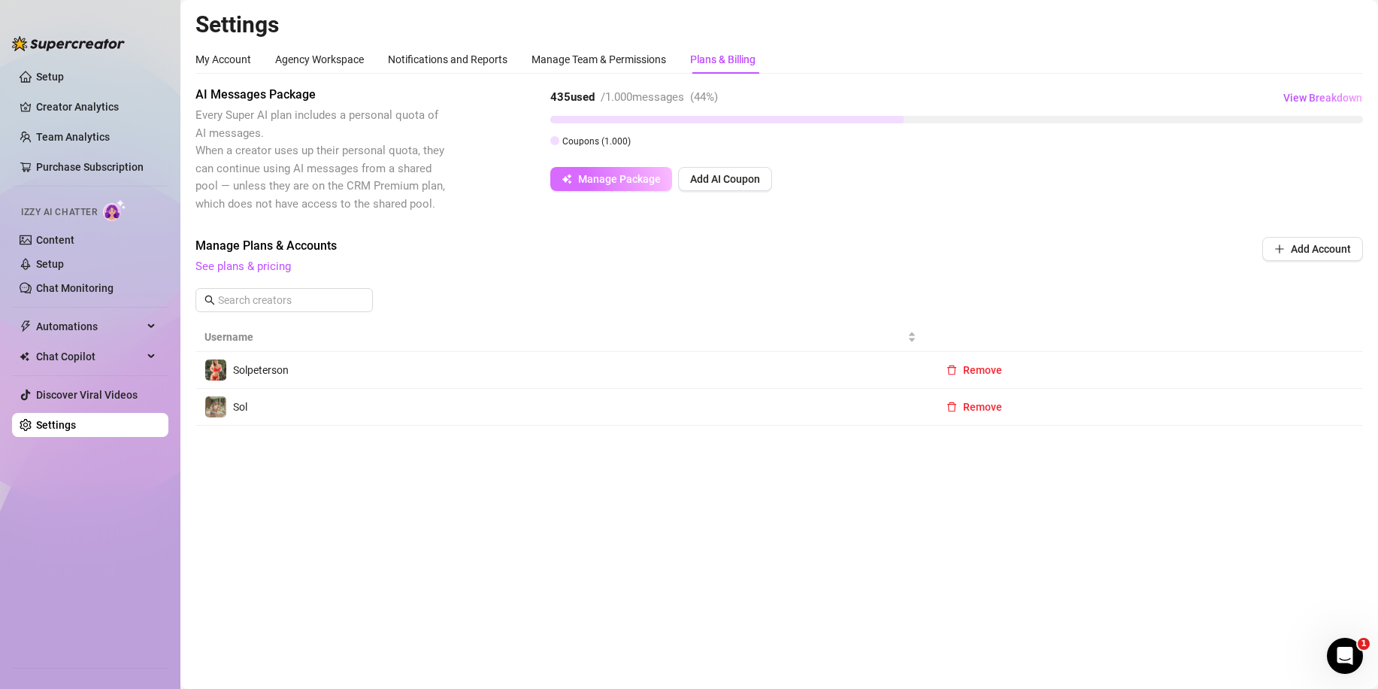
click at [651, 180] on span "Manage Package" at bounding box center [619, 179] width 83 height 12
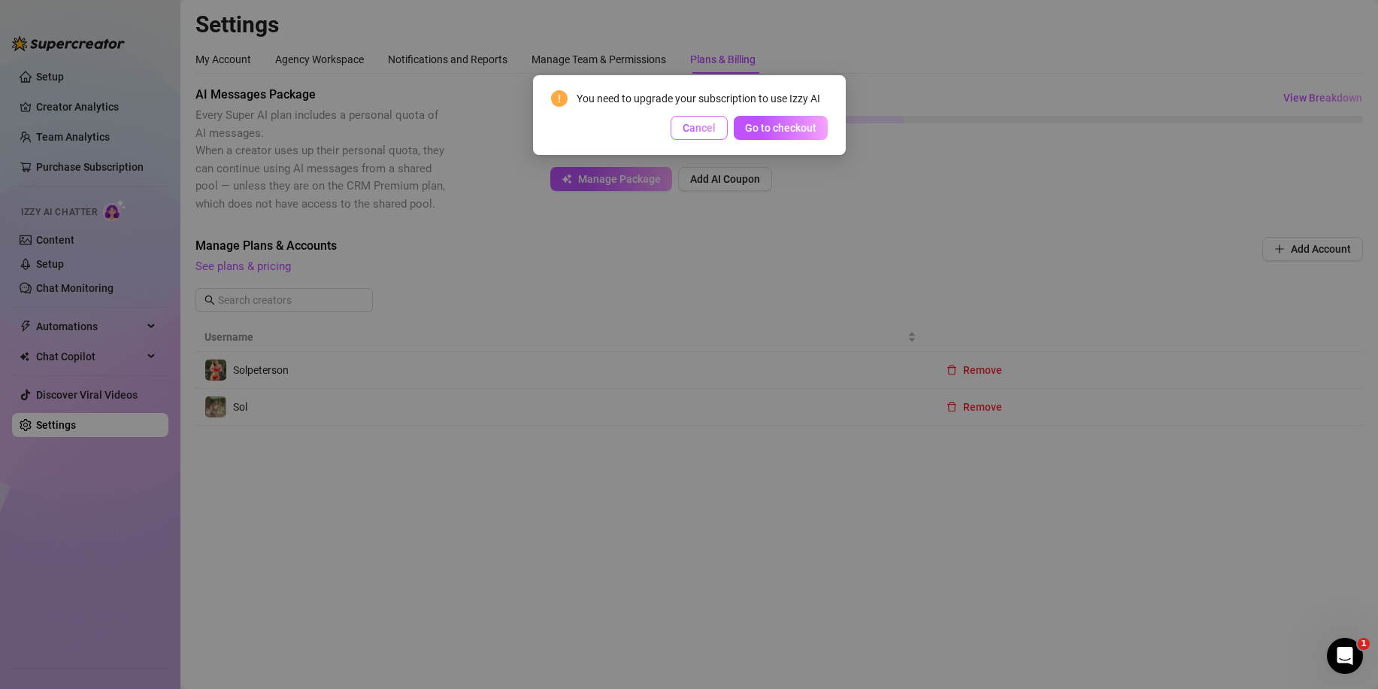
click at [705, 132] on span "Cancel" at bounding box center [699, 128] width 33 height 12
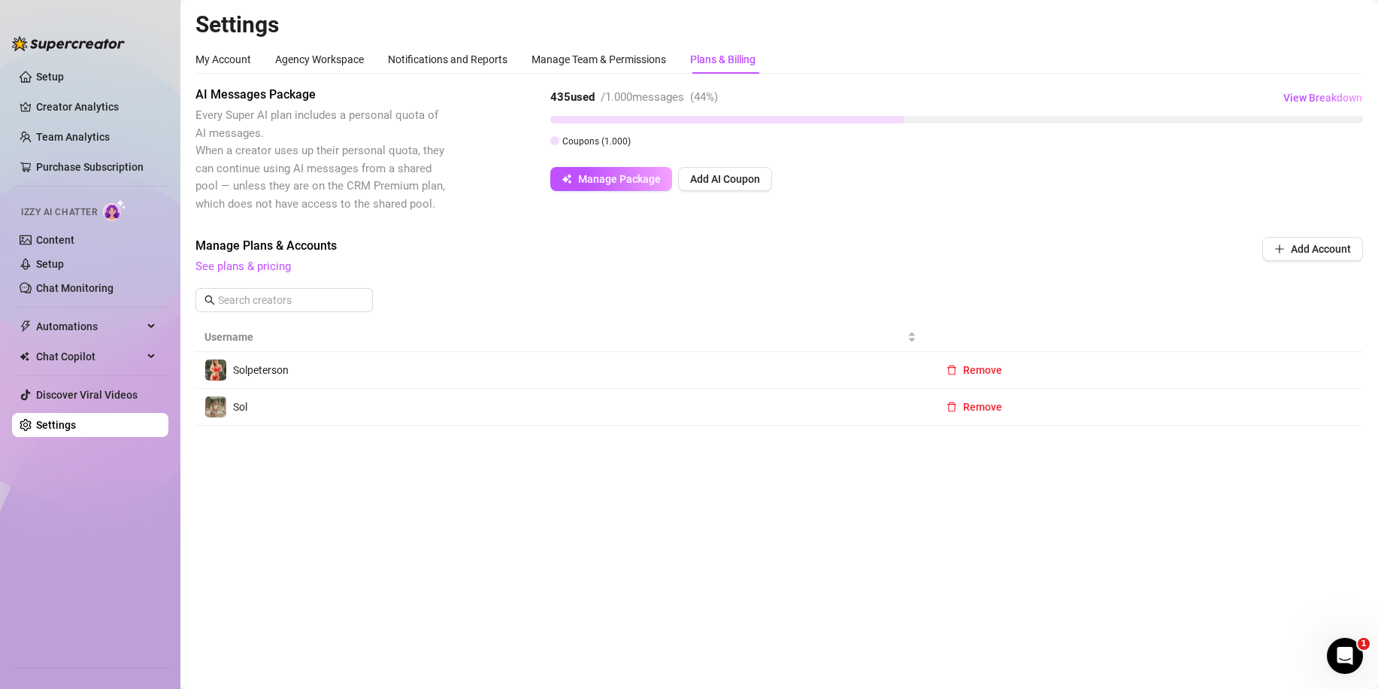
click at [364, 381] on td "Solpeterson" at bounding box center [560, 370] width 730 height 37
click at [1311, 95] on span "View Breakdown" at bounding box center [1322, 98] width 79 height 12
click at [1283, 173] on div "1.000 credits • Expires: [DATE] 435 / 1.000 used" at bounding box center [1222, 168] width 263 height 13
click at [371, 162] on span "Every Super AI plan includes a personal quota of AI messages. When a creator us…" at bounding box center [320, 159] width 250 height 102
click at [295, 58] on div "Agency Workspace" at bounding box center [319, 59] width 89 height 17
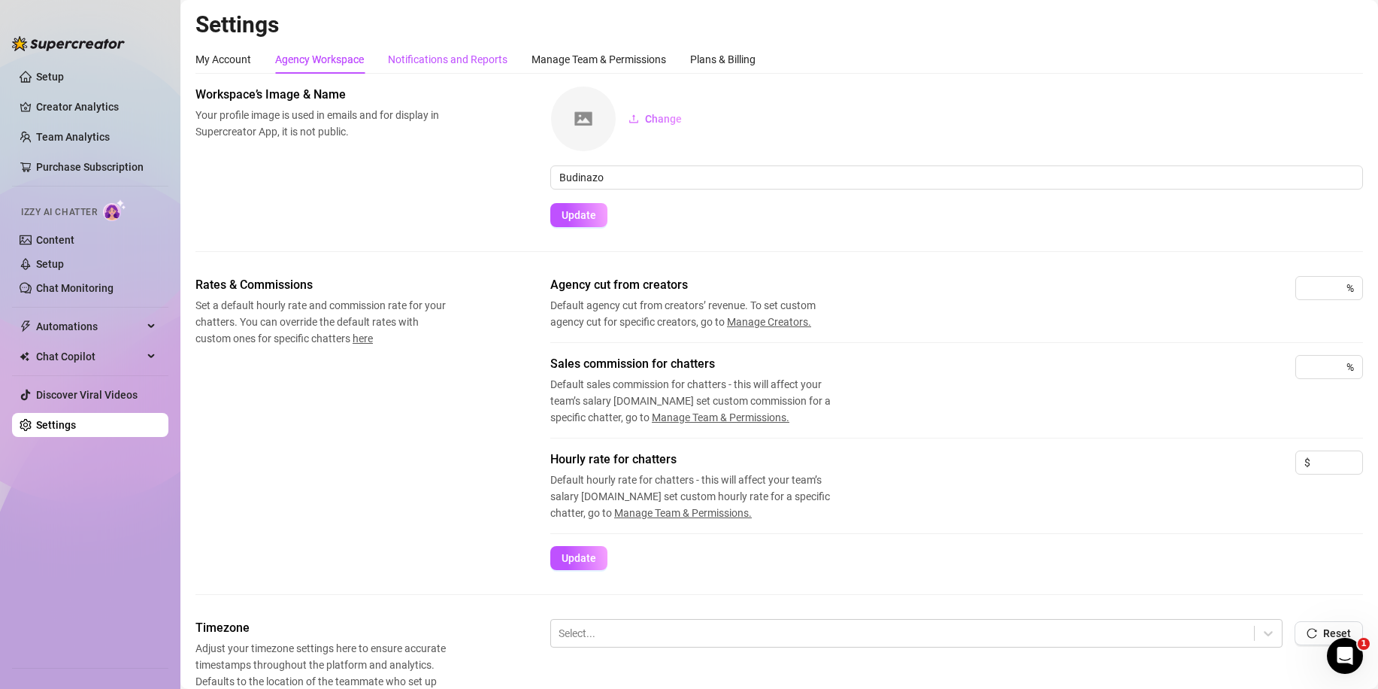
click at [440, 59] on div "Notifications and Reports" at bounding box center [448, 59] width 120 height 17
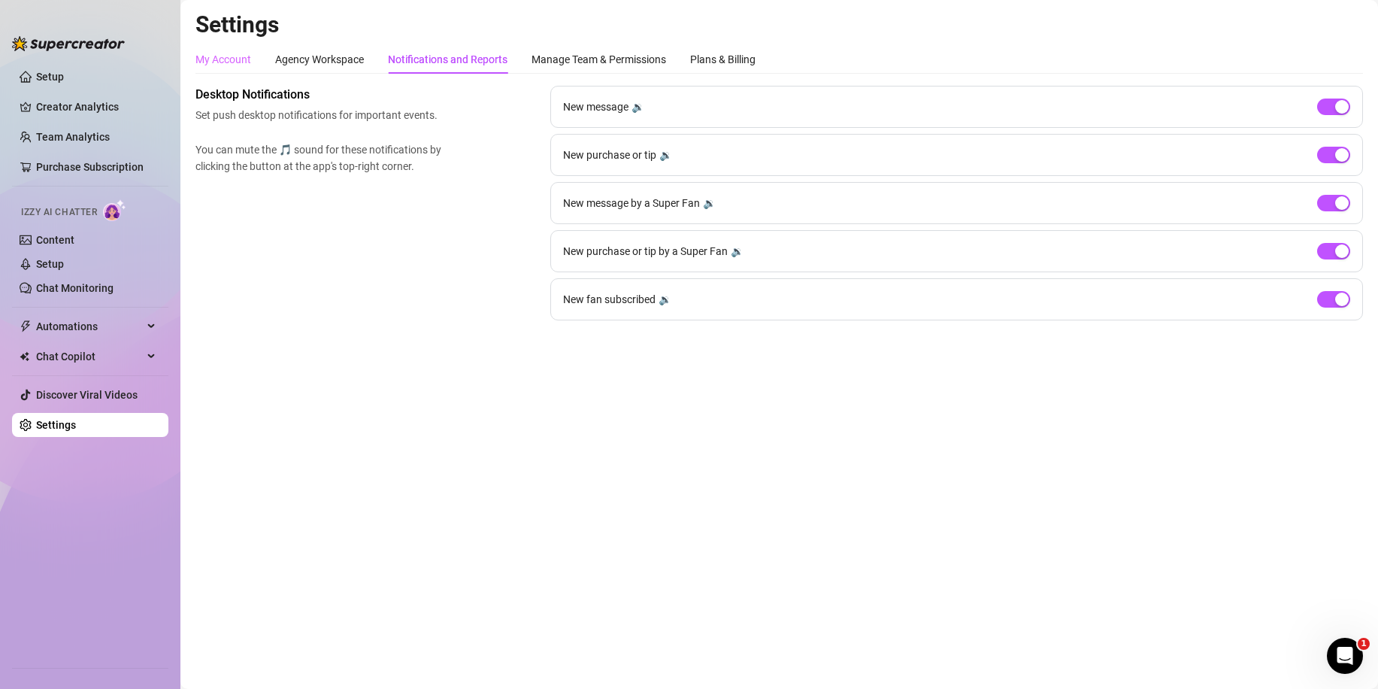
click at [229, 49] on div "My Account" at bounding box center [223, 59] width 56 height 29
